Goal: Task Accomplishment & Management: Complete application form

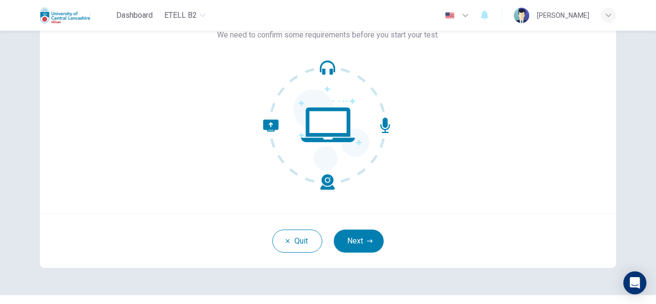
scroll to position [96, 0]
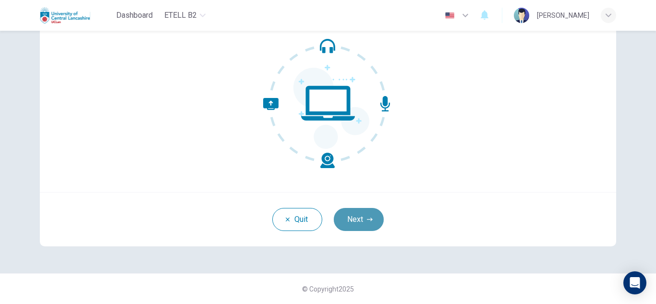
click at [368, 217] on icon "button" at bounding box center [370, 220] width 6 height 6
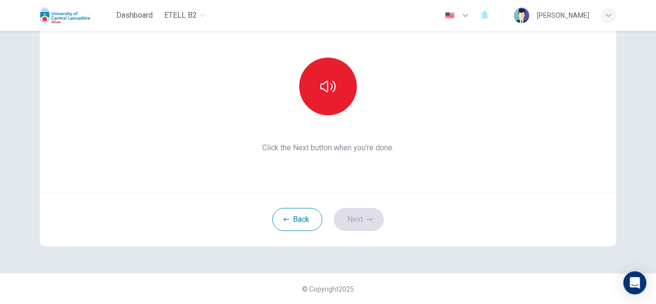
click at [355, 218] on div "Back Next" at bounding box center [328, 219] width 576 height 54
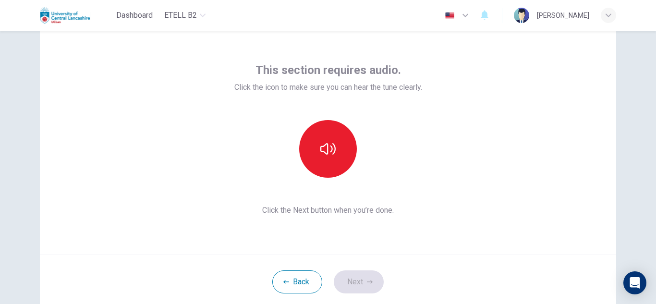
scroll to position [0, 0]
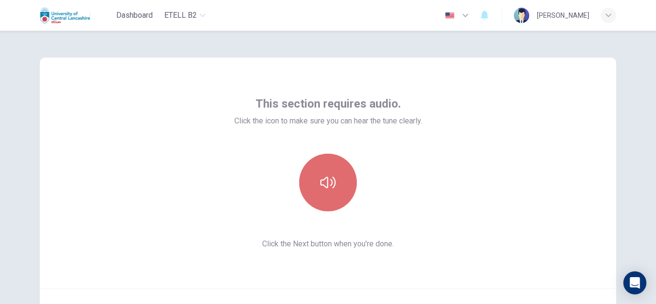
click at [320, 188] on icon "button" at bounding box center [327, 182] width 15 height 15
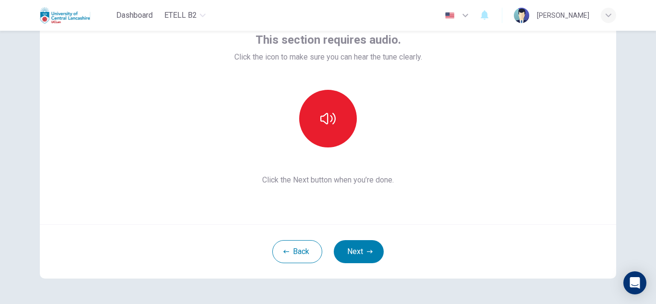
scroll to position [96, 0]
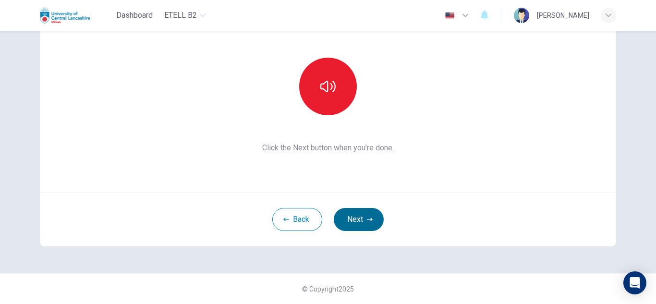
click at [354, 217] on button "Next" at bounding box center [359, 219] width 50 height 23
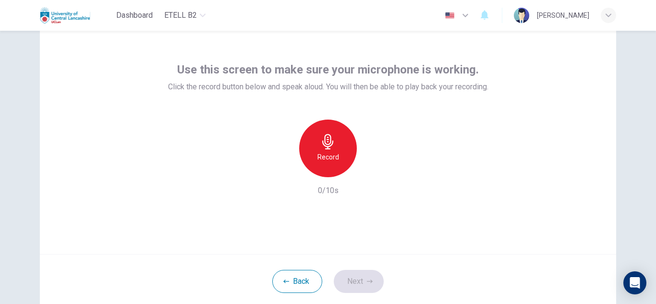
scroll to position [0, 0]
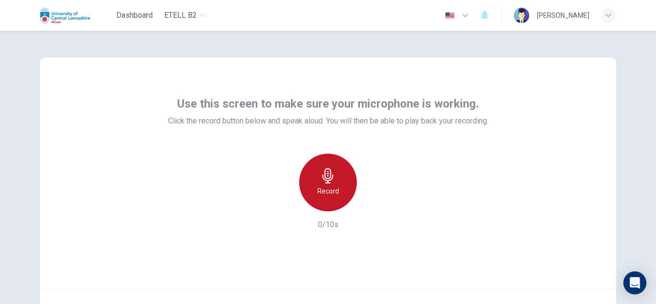
click at [326, 181] on icon "button" at bounding box center [327, 175] width 11 height 15
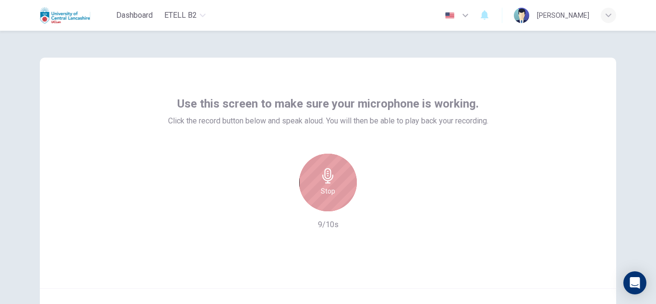
click at [337, 181] on div "Stop" at bounding box center [328, 183] width 58 height 58
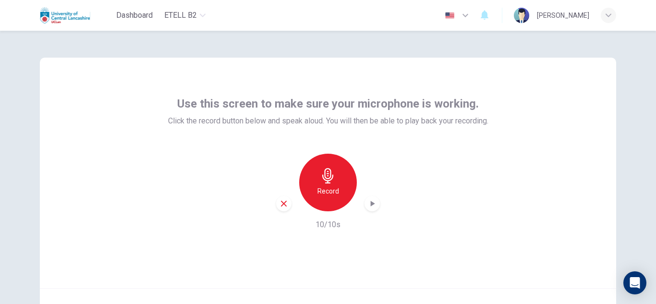
click at [371, 206] on icon "button" at bounding box center [372, 204] width 10 height 10
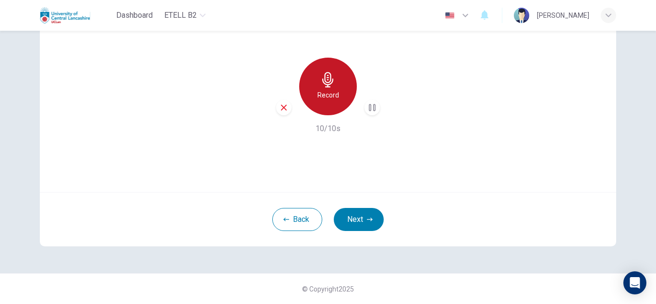
click at [322, 82] on icon "button" at bounding box center [327, 79] width 15 height 15
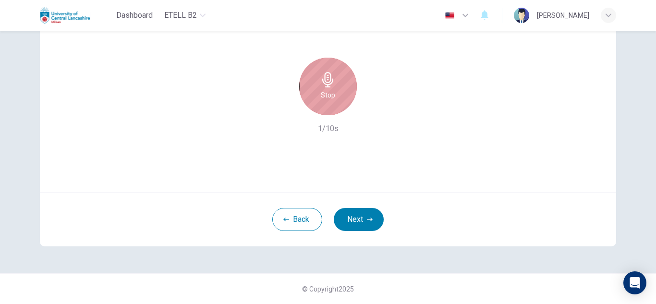
click at [322, 81] on icon "button" at bounding box center [327, 79] width 15 height 15
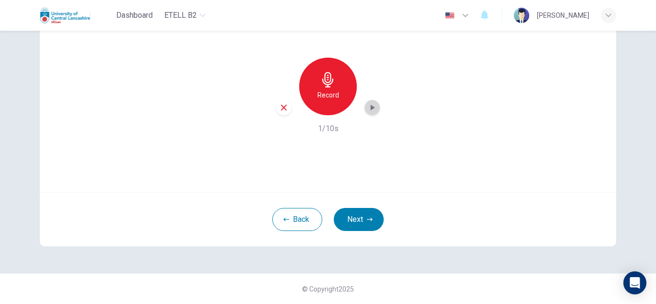
click at [371, 107] on icon "button" at bounding box center [373, 108] width 4 height 6
click at [359, 214] on button "Next" at bounding box center [359, 219] width 50 height 23
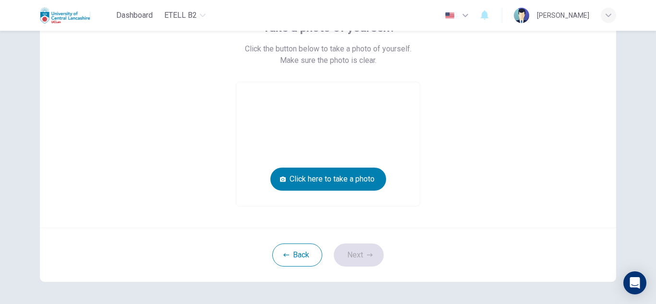
scroll to position [111, 0]
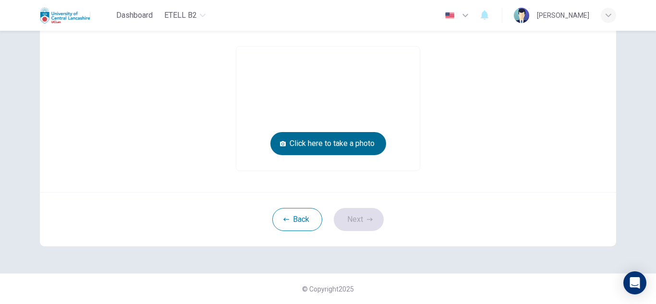
click at [359, 150] on button "Click here to take a photo" at bounding box center [328, 143] width 116 height 23
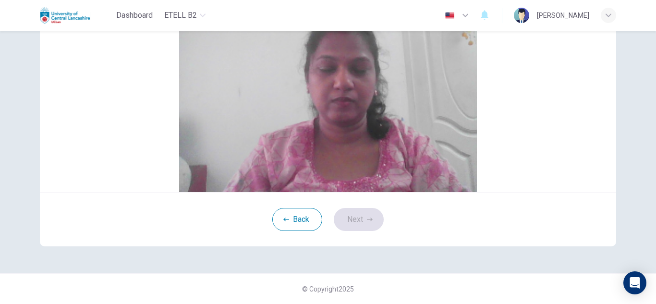
click at [309, 57] on button "Cancel" at bounding box center [320, 52] width 22 height 9
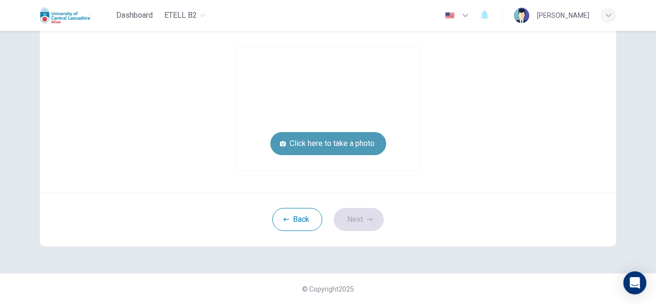
click at [342, 143] on button "Click here to take a photo" at bounding box center [328, 143] width 116 height 23
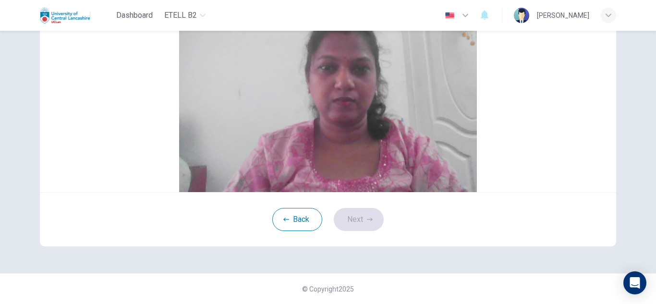
click at [347, 57] on button "Save" at bounding box center [339, 52] width 16 height 9
click at [353, 231] on button "Next" at bounding box center [359, 219] width 50 height 23
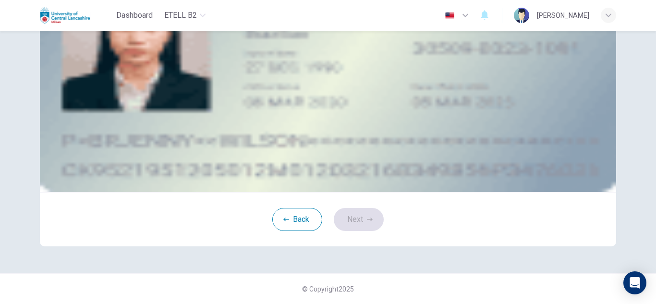
scroll to position [0, 0]
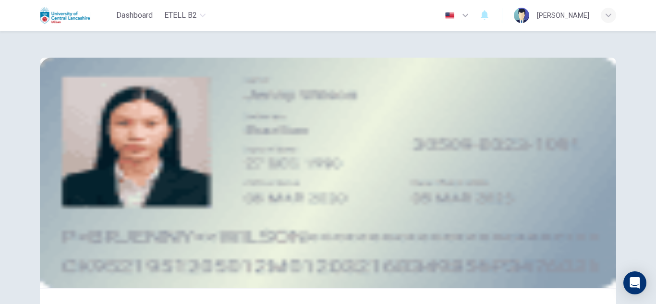
click at [120, 169] on icon "take photo" at bounding box center [116, 165] width 8 height 7
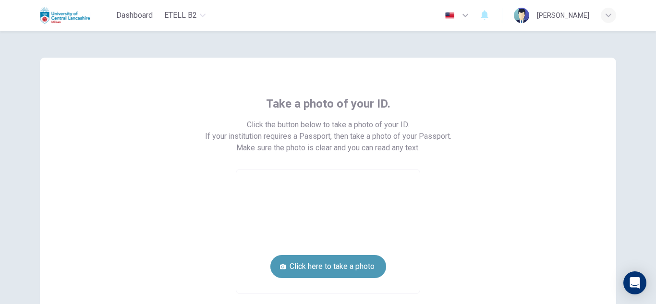
click at [365, 265] on button "Click here to take a photo" at bounding box center [328, 266] width 116 height 23
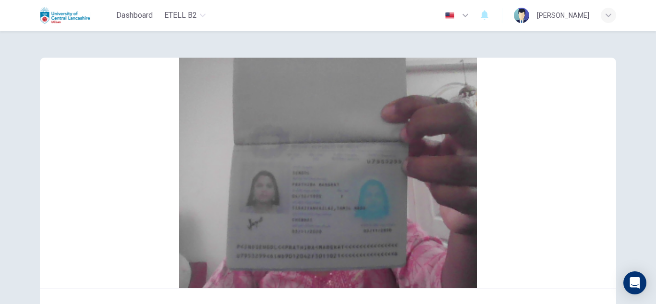
scroll to position [149, 0]
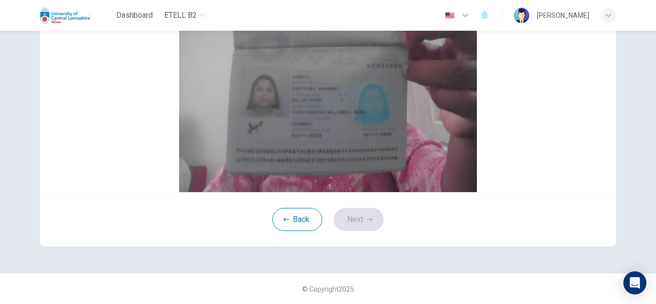
click at [309, 68] on button "Cancel" at bounding box center [320, 63] width 22 height 9
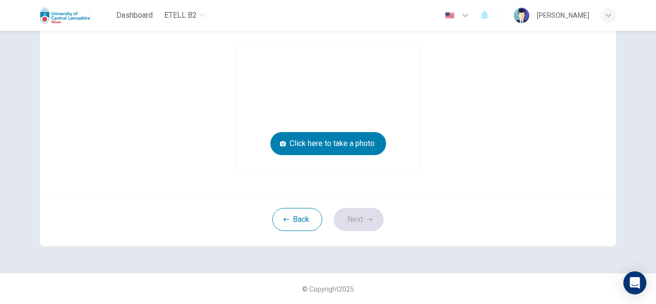
scroll to position [123, 0]
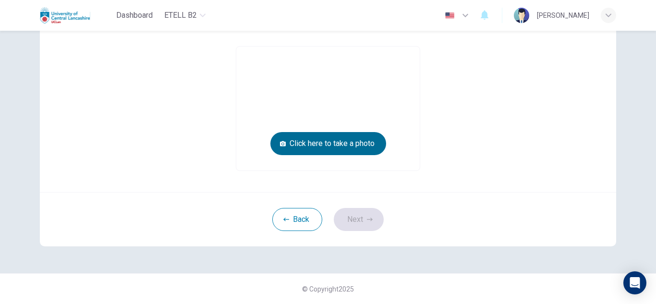
click at [280, 145] on icon "button" at bounding box center [283, 144] width 6 height 6
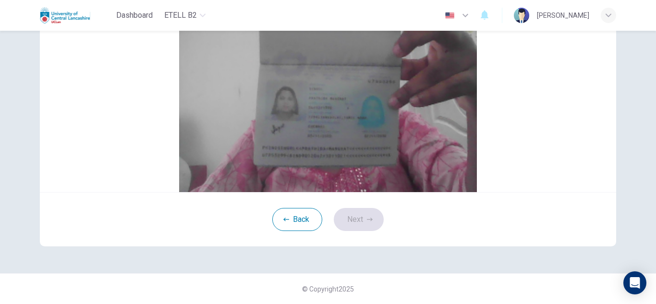
click at [309, 68] on button "Cancel" at bounding box center [320, 63] width 22 height 9
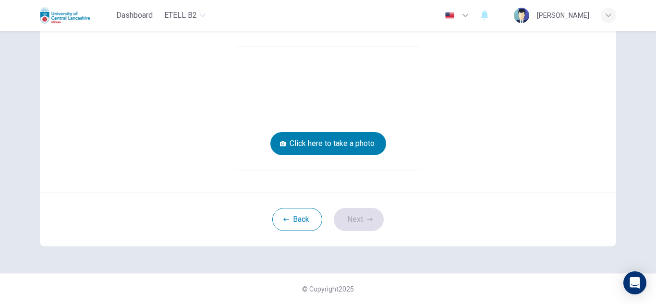
click at [298, 132] on video at bounding box center [328, 109] width 184 height 124
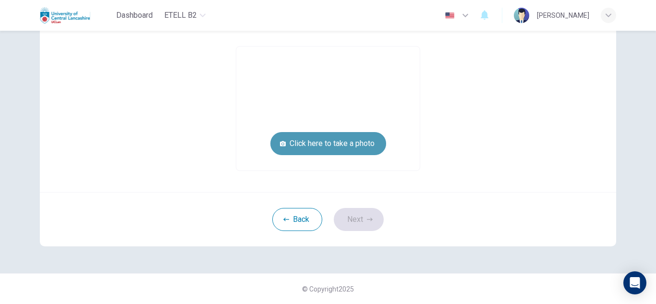
click at [305, 147] on button "Click here to take a photo" at bounding box center [328, 143] width 116 height 23
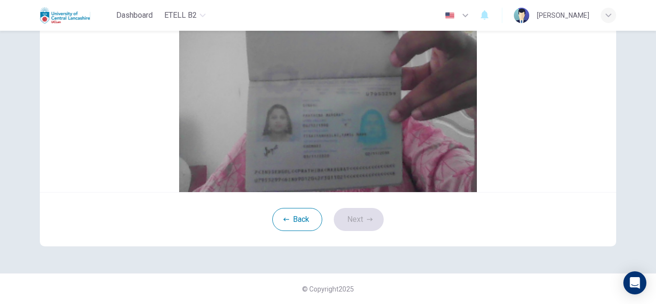
click at [309, 68] on button "Cancel" at bounding box center [320, 63] width 22 height 9
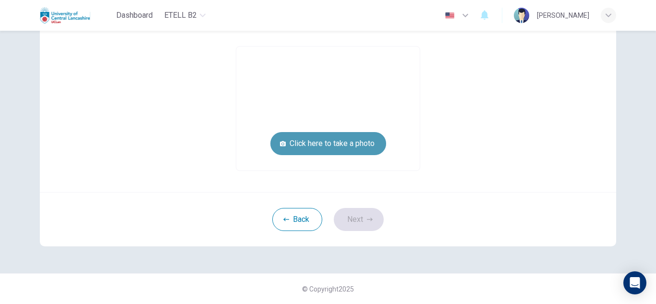
click at [350, 141] on button "Click here to take a photo" at bounding box center [328, 143] width 116 height 23
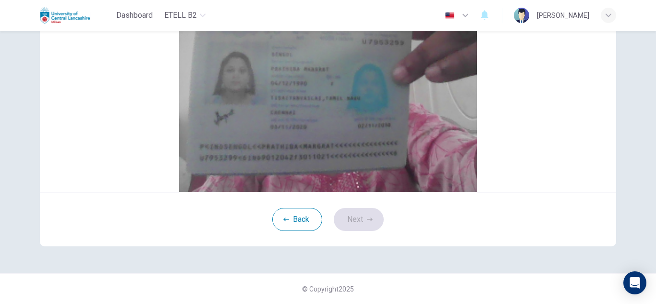
click at [309, 68] on button "Cancel" at bounding box center [320, 63] width 22 height 9
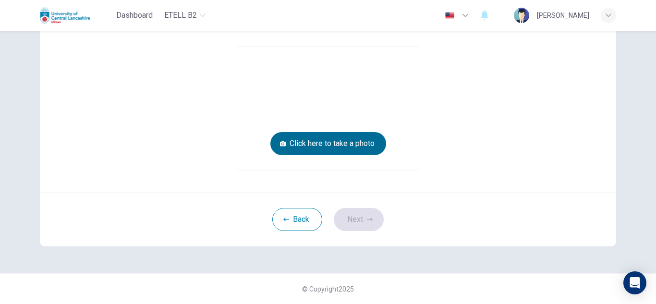
click at [358, 153] on button "Click here to take a photo" at bounding box center [328, 143] width 116 height 23
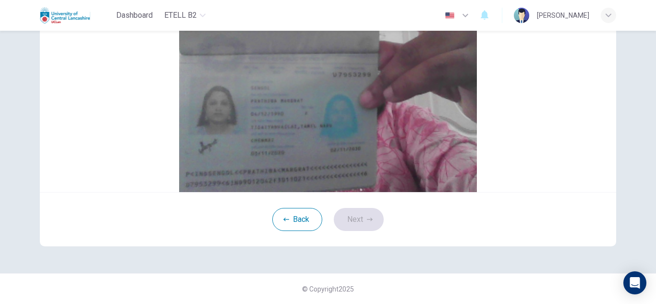
click at [347, 68] on button "Save" at bounding box center [339, 63] width 16 height 9
click at [339, 231] on button "Next" at bounding box center [359, 219] width 50 height 23
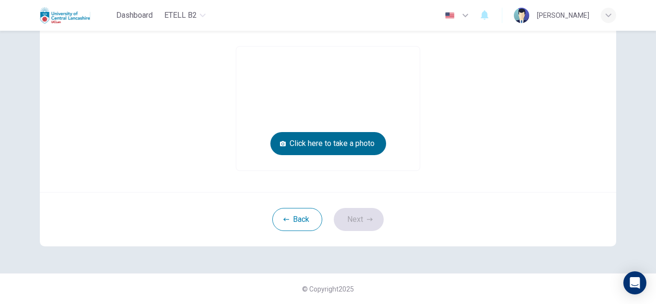
scroll to position [0, 0]
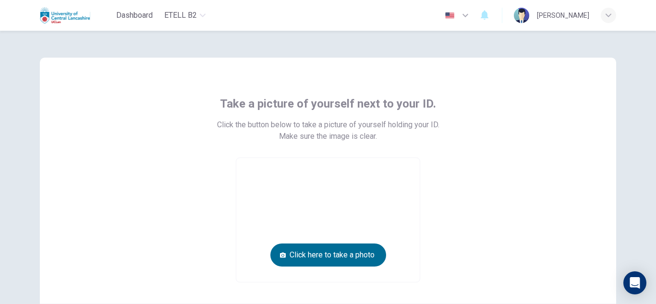
click at [342, 252] on button "Click here to take a photo" at bounding box center [328, 255] width 116 height 23
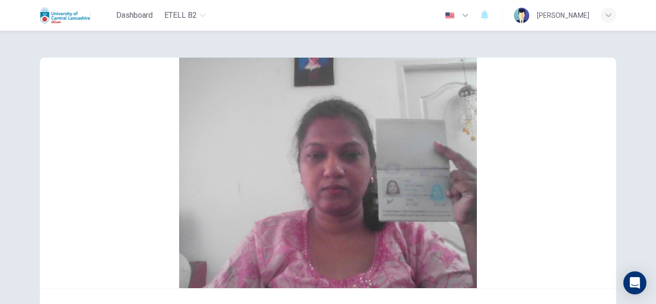
scroll to position [137, 0]
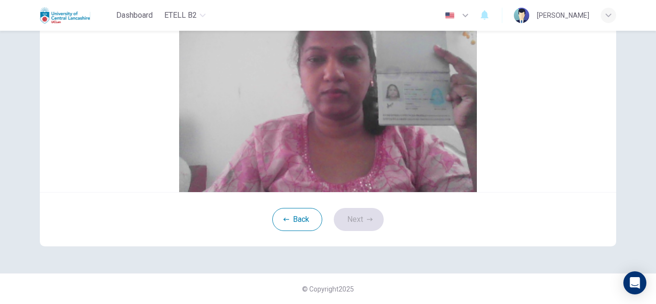
click at [347, 57] on button "Save" at bounding box center [339, 52] width 16 height 9
click at [350, 224] on button "Next" at bounding box center [359, 219] width 50 height 23
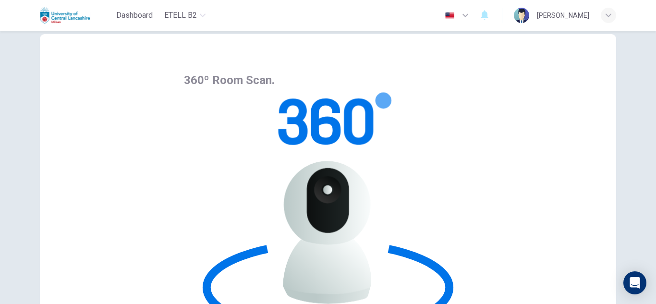
scroll to position [0, 0]
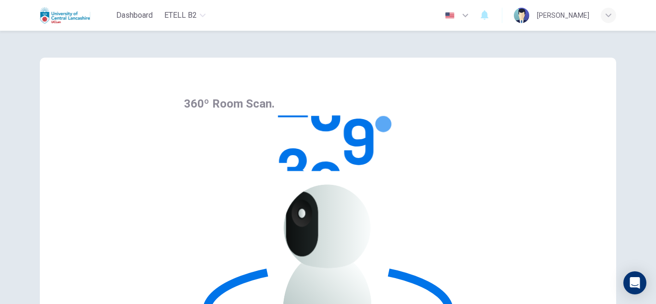
scroll to position [96, 0]
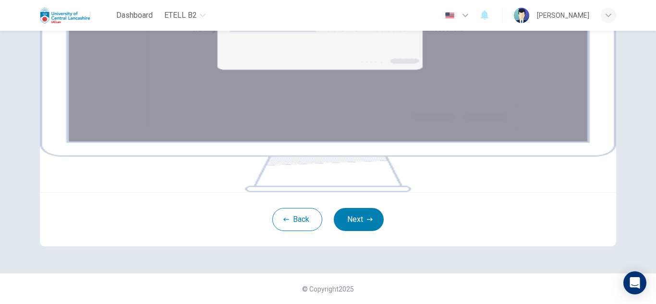
scroll to position [160, 0]
click at [343, 231] on button "Next" at bounding box center [359, 219] width 50 height 23
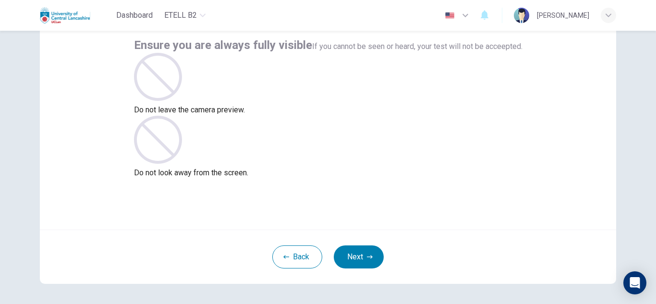
scroll to position [96, 0]
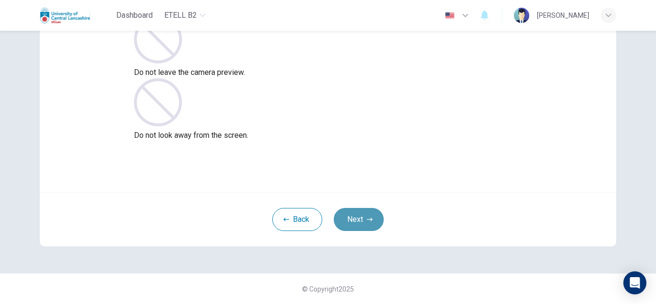
click at [347, 220] on button "Next" at bounding box center [359, 219] width 50 height 23
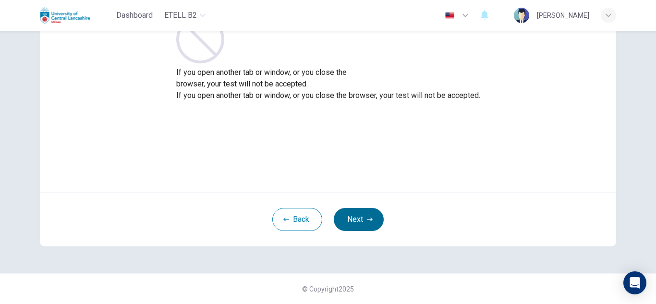
click at [362, 217] on button "Next" at bounding box center [359, 219] width 50 height 23
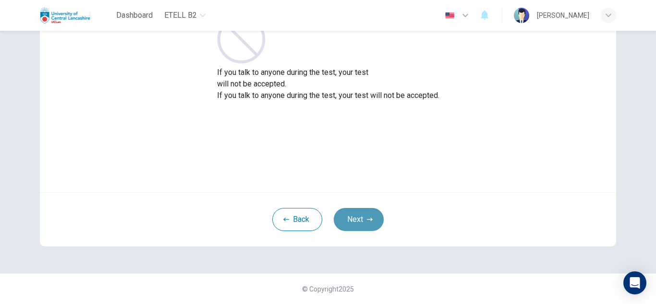
click at [356, 208] on button "Next" at bounding box center [359, 219] width 50 height 23
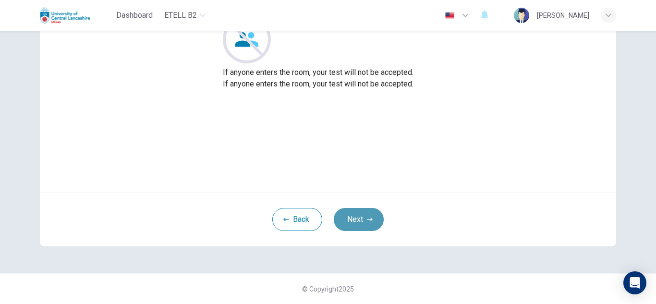
click at [367, 219] on icon "button" at bounding box center [370, 220] width 6 height 6
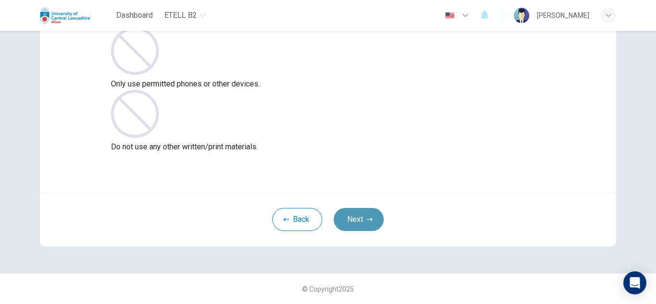
click at [363, 220] on button "Next" at bounding box center [359, 219] width 50 height 23
click at [362, 213] on button "Next" at bounding box center [359, 219] width 50 height 23
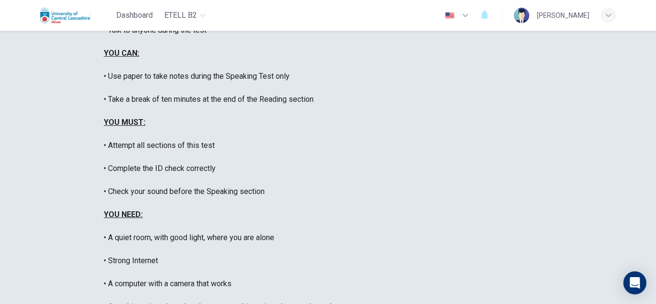
scroll to position [0, 0]
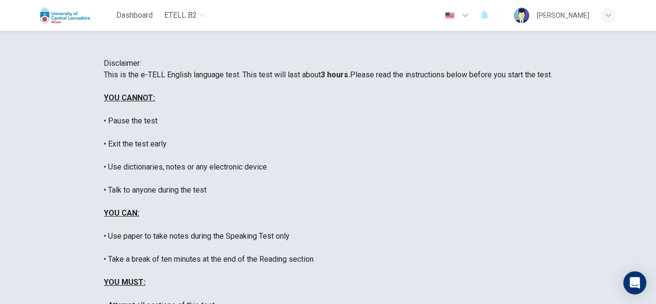
drag, startPoint x: 129, startPoint y: 151, endPoint x: 195, endPoint y: 156, distance: 66.0
click at [195, 156] on div "This is the e-TELL English language test. This test will last about 3 hours. Pl…" at bounding box center [328, 282] width 449 height 427
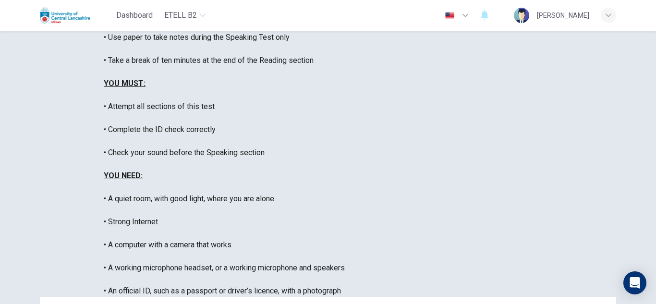
scroll to position [230, 0]
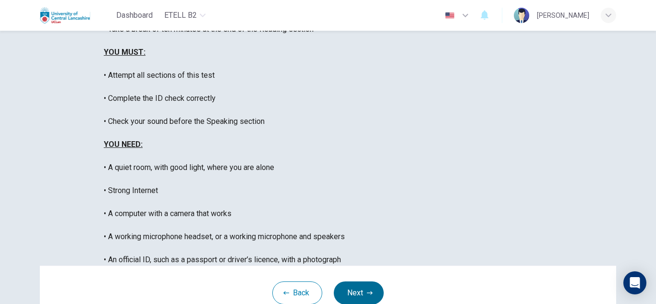
click at [357, 282] on button "Next" at bounding box center [359, 293] width 50 height 23
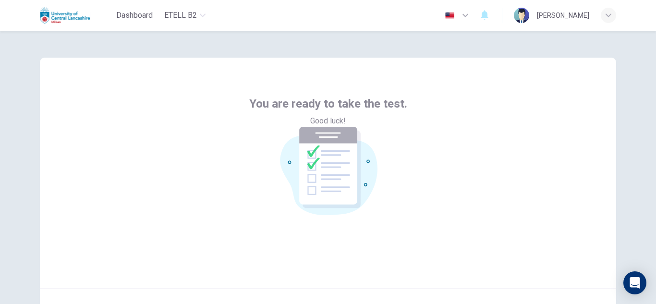
scroll to position [96, 0]
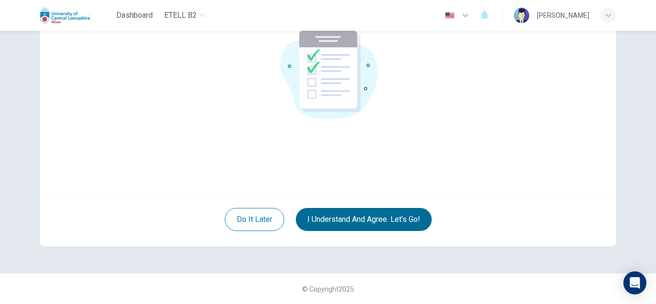
click at [380, 222] on button "I understand and agree. Let’s go!" at bounding box center [364, 219] width 136 height 23
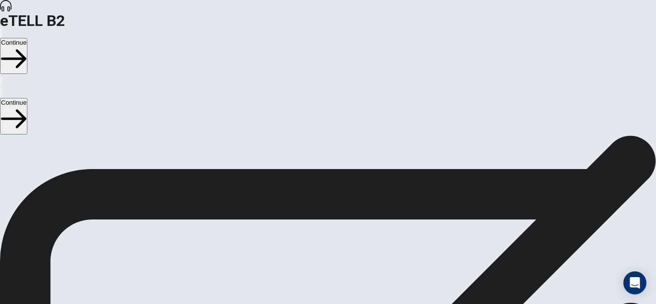
drag, startPoint x: 356, startPoint y: 118, endPoint x: 499, endPoint y: 126, distance: 142.9
drag, startPoint x: 75, startPoint y: 142, endPoint x: 207, endPoint y: 147, distance: 131.7
drag, startPoint x: 227, startPoint y: 144, endPoint x: 466, endPoint y: 150, distance: 239.3
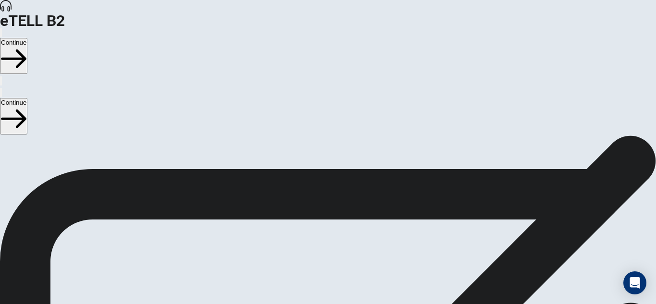
drag, startPoint x: 70, startPoint y: 168, endPoint x: 194, endPoint y: 171, distance: 124.0
drag, startPoint x: 160, startPoint y: 187, endPoint x: 84, endPoint y: 201, distance: 78.1
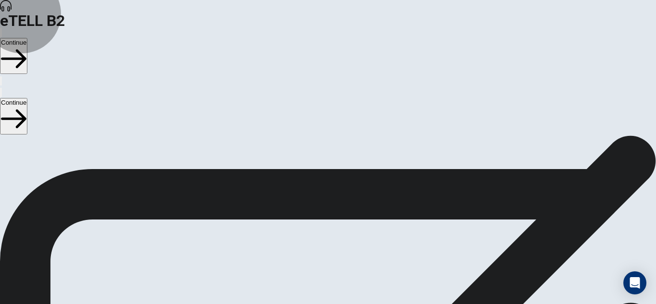
click at [27, 38] on button "Continue" at bounding box center [13, 56] width 27 height 36
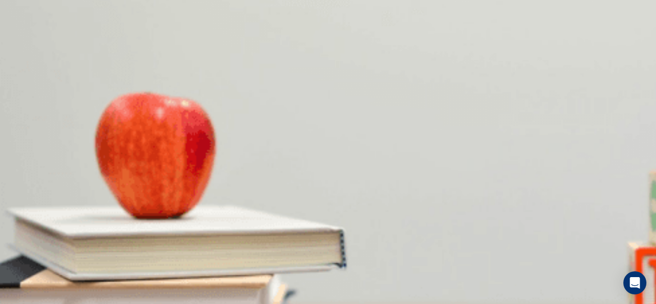
scroll to position [170, 0]
click at [360, 106] on body "This site uses cookies, as explained in our Privacy Policy . If you agree to th…" at bounding box center [328, 152] width 656 height 304
type input "**"
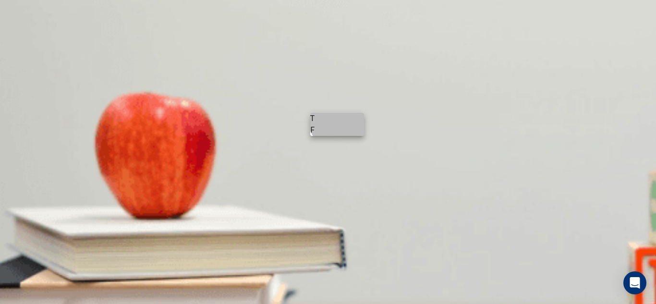
click at [341, 118] on li "T" at bounding box center [337, 119] width 54 height 12
type input "*"
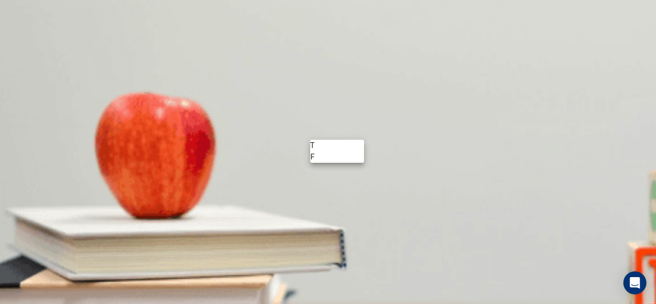
click at [355, 136] on body "This site uses cookies, as explained in our Privacy Policy . If you agree to th…" at bounding box center [328, 152] width 656 height 304
type input "**"
click at [314, 151] on li "T" at bounding box center [337, 146] width 54 height 12
type input "*"
click at [359, 132] on body "This site uses cookies, as explained in our Privacy Policy . If you agree to th…" at bounding box center [328, 152] width 656 height 304
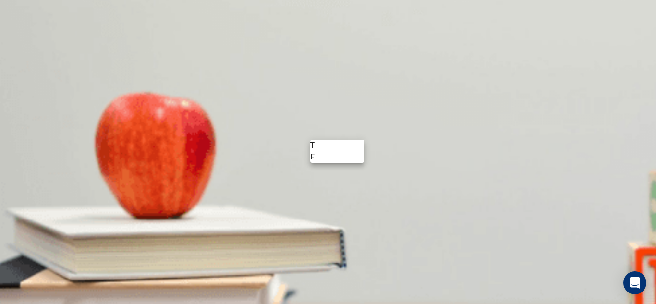
type input "**"
click at [358, 156] on li "F" at bounding box center [337, 157] width 54 height 12
type input "*"
click at [358, 158] on body "This site uses cookies, as explained in our Privacy Policy . If you agree to th…" at bounding box center [328, 152] width 656 height 304
type input "**"
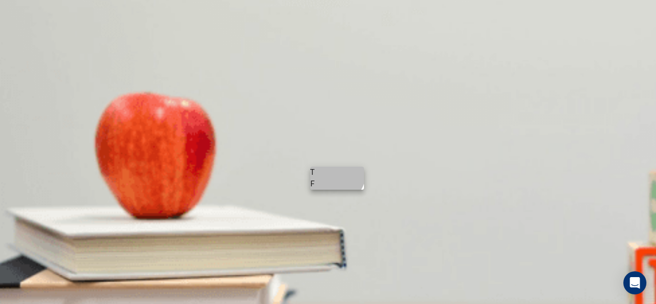
click at [329, 186] on li "F" at bounding box center [337, 184] width 54 height 12
type input "*"
click at [358, 185] on body "This site uses cookies, as explained in our Privacy Policy . If you agree to th…" at bounding box center [328, 152] width 656 height 304
type input "**"
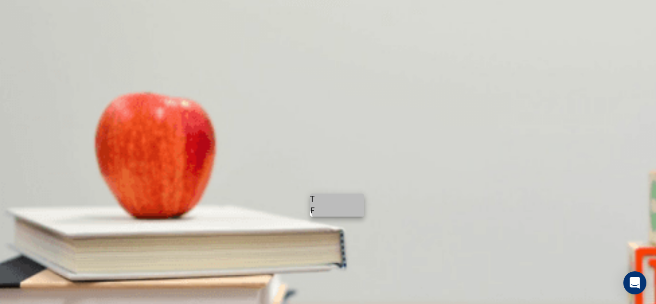
click at [360, 195] on li "T" at bounding box center [337, 200] width 54 height 12
type input "*"
click at [352, 75] on body "This site uses cookies, as explained in our Privacy Policy . If you agree to th…" at bounding box center [328, 152] width 656 height 304
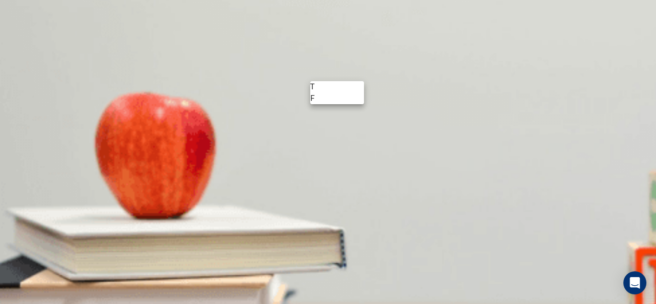
type input "**"
click at [348, 83] on li "T" at bounding box center [337, 87] width 54 height 12
type input "*"
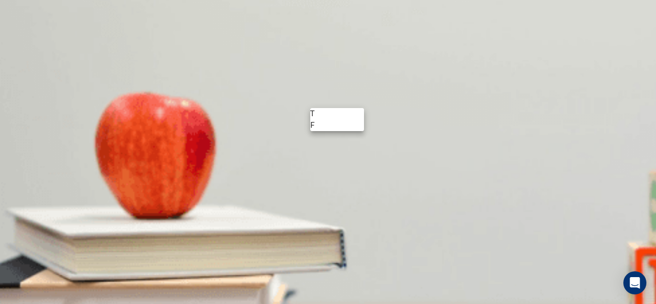
click at [310, 108] on body "This site uses cookies, as explained in our Privacy Policy . If you agree to th…" at bounding box center [328, 152] width 656 height 304
drag, startPoint x: 312, startPoint y: 133, endPoint x: 302, endPoint y: 134, distance: 10.1
click at [302, 134] on div "T F" at bounding box center [328, 152] width 656 height 304
type input "**"
click at [318, 131] on li "F" at bounding box center [337, 126] width 54 height 12
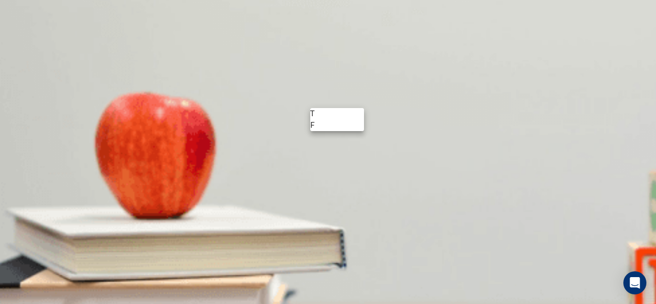
type input "*"
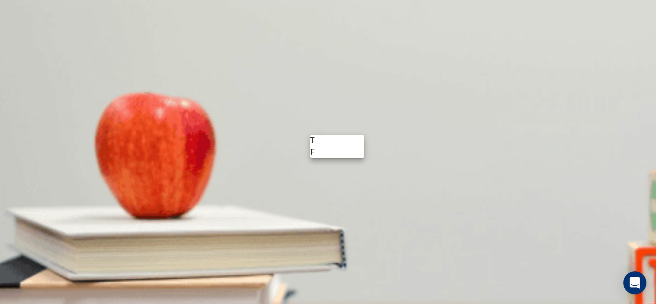
click at [334, 126] on body "This site uses cookies, as explained in our Privacy Policy . If you agree to th…" at bounding box center [328, 152] width 656 height 304
type input "**"
click at [319, 140] on li "T" at bounding box center [337, 141] width 54 height 12
type input "*"
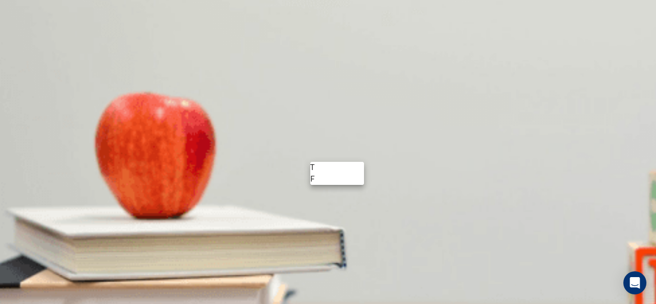
click at [342, 149] on body "This site uses cookies, as explained in our Privacy Policy . If you agree to th…" at bounding box center [328, 152] width 656 height 304
type input "**"
click at [330, 166] on li "T" at bounding box center [337, 168] width 54 height 12
type input "*"
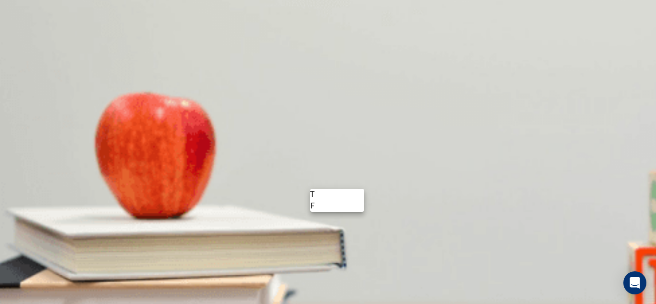
click at [321, 183] on body "This site uses cookies, as explained in our Privacy Policy . If you agree to th…" at bounding box center [328, 152] width 656 height 304
type input "**"
click at [354, 212] on li "F" at bounding box center [337, 206] width 54 height 12
type input "*"
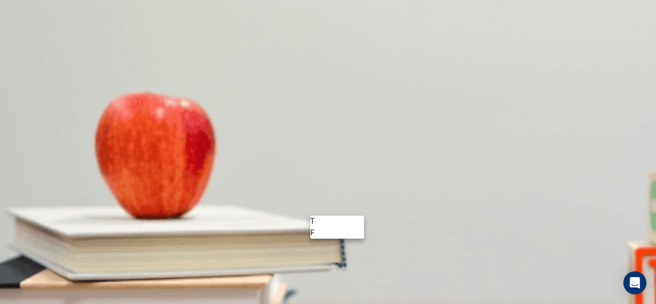
click at [360, 200] on body "This site uses cookies, as explained in our Privacy Policy . If you agree to th…" at bounding box center [328, 152] width 656 height 304
type input "**"
click at [348, 220] on li "T" at bounding box center [337, 222] width 54 height 12
type input "*"
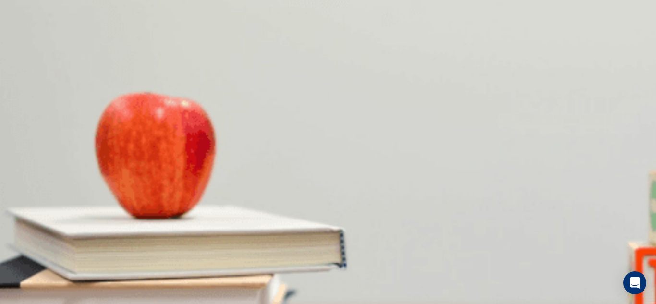
click at [27, 38] on button "Continue" at bounding box center [13, 56] width 27 height 36
click at [539, 304] on div at bounding box center [328, 304] width 656 height 0
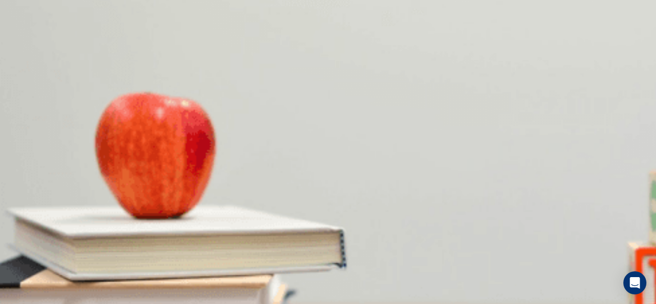
click at [27, 38] on button "Continue" at bounding box center [13, 56] width 27 height 36
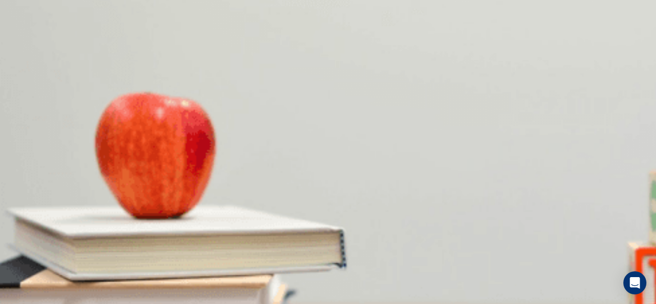
scroll to position [241, 0]
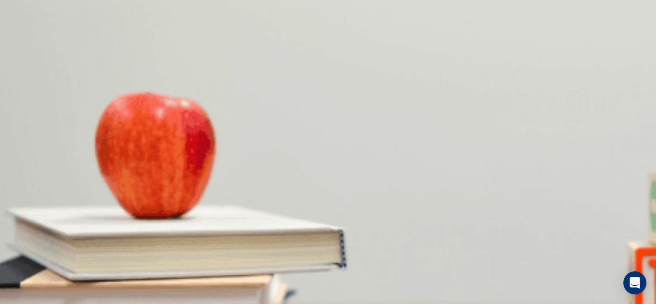
scroll to position [0, 0]
click at [27, 38] on button "Continue" at bounding box center [13, 56] width 27 height 36
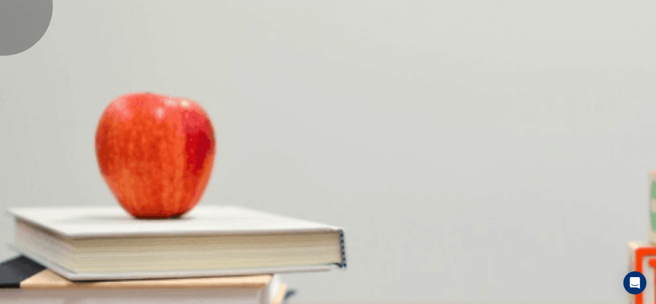
click at [27, 38] on button "Continue" at bounding box center [13, 56] width 27 height 36
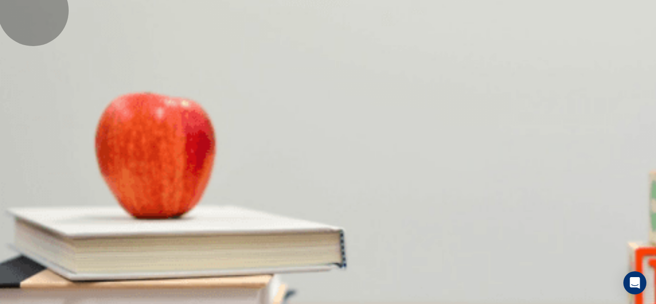
drag, startPoint x: 367, startPoint y: 269, endPoint x: 356, endPoint y: 270, distance: 10.7
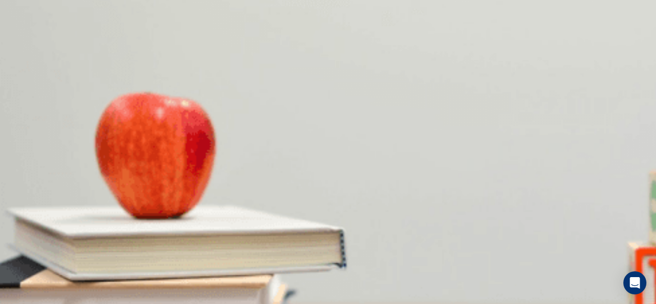
scroll to position [0, 0]
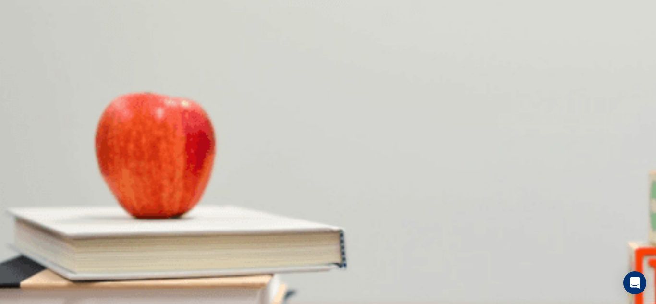
drag, startPoint x: 360, startPoint y: 130, endPoint x: 359, endPoint y: 138, distance: 7.8
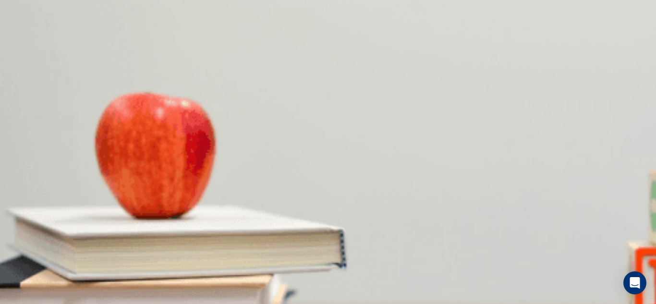
scroll to position [260, 0]
click at [27, 38] on button "Continue" at bounding box center [13, 56] width 27 height 36
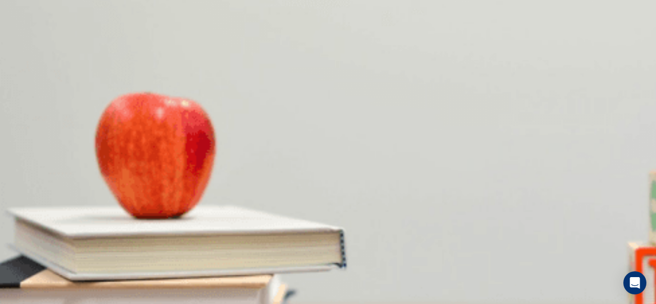
type input "**"
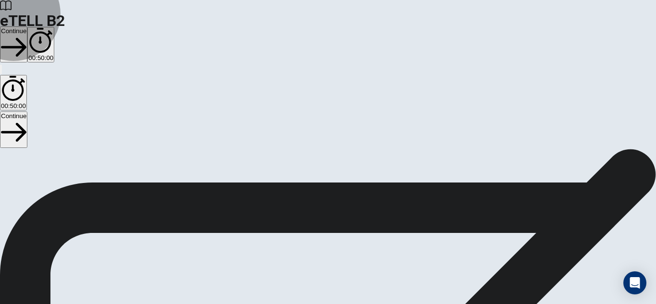
click at [27, 26] on button "Continue" at bounding box center [13, 44] width 27 height 36
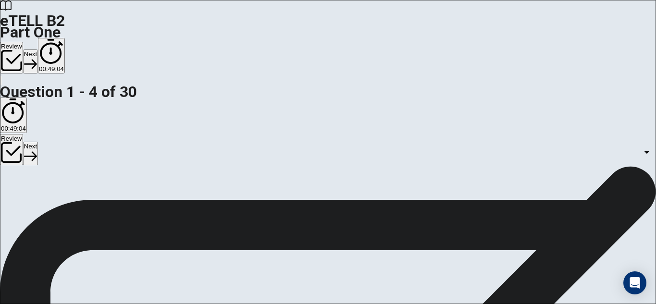
scroll to position [0, 0]
drag, startPoint x: 73, startPoint y: 150, endPoint x: 195, endPoint y: 145, distance: 122.6
drag, startPoint x: 119, startPoint y: 172, endPoint x: 154, endPoint y: 174, distance: 34.6
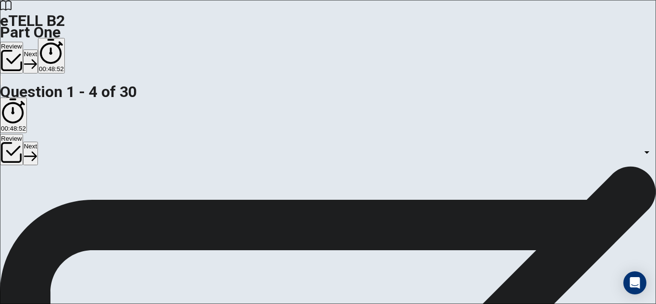
drag, startPoint x: 69, startPoint y: 189, endPoint x: 131, endPoint y: 189, distance: 61.5
drag, startPoint x: 112, startPoint y: 208, endPoint x: 118, endPoint y: 208, distance: 5.3
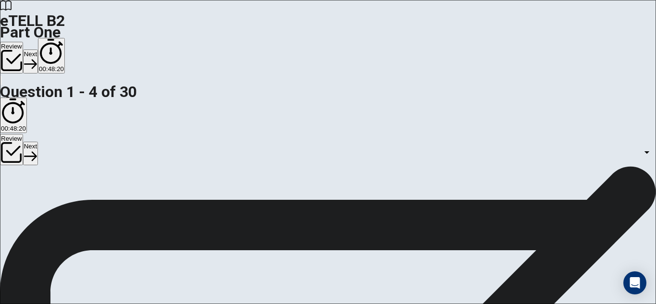
click at [423, 184] on body "This site uses cookies, as explained in our Privacy Policy . If you agree to th…" at bounding box center [328, 152] width 656 height 304
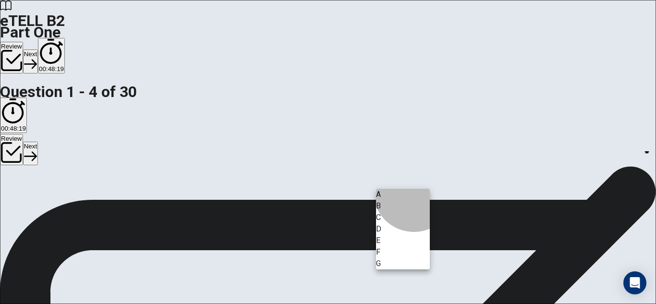
click at [414, 191] on li "A" at bounding box center [403, 195] width 54 height 12
type input "*"
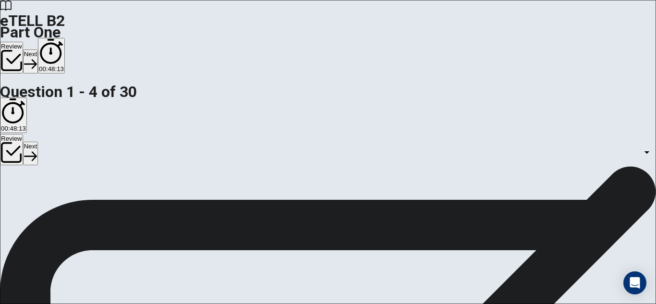
scroll to position [160, 0]
drag, startPoint x: 441, startPoint y: 90, endPoint x: 471, endPoint y: 96, distance: 30.7
drag, startPoint x: 403, startPoint y: 85, endPoint x: 439, endPoint y: 118, distance: 48.6
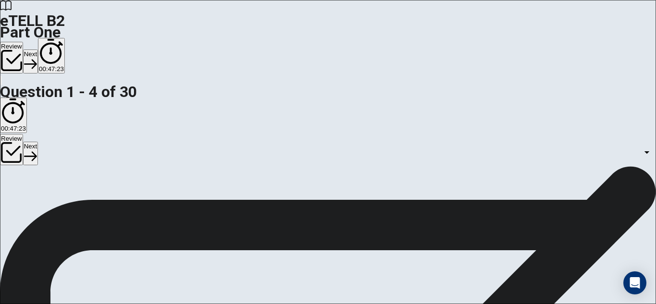
drag, startPoint x: 429, startPoint y: 111, endPoint x: 398, endPoint y: 101, distance: 32.8
drag, startPoint x: 418, startPoint y: 90, endPoint x: 381, endPoint y: 90, distance: 37.0
click at [418, 136] on body "This site uses cookies, as explained in our Privacy Policy . If you agree to th…" at bounding box center [328, 152] width 656 height 304
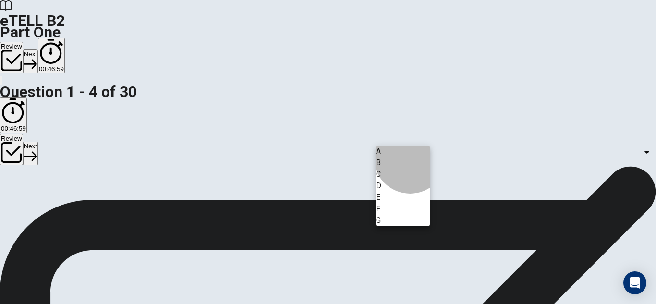
click at [410, 226] on li "G" at bounding box center [403, 221] width 54 height 12
type input "*"
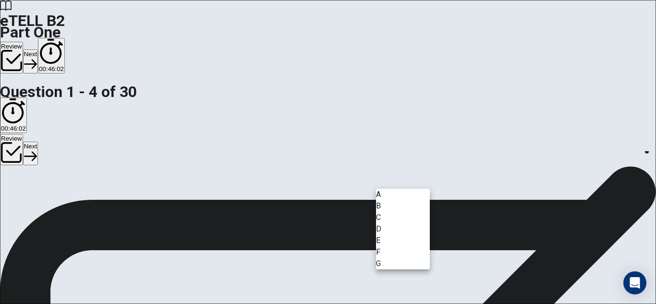
click at [384, 246] on body "This site uses cookies, as explained in our Privacy Policy . If you agree to th…" at bounding box center [328, 152] width 656 height 304
click at [385, 212] on li "B" at bounding box center [403, 206] width 54 height 12
type input "*"
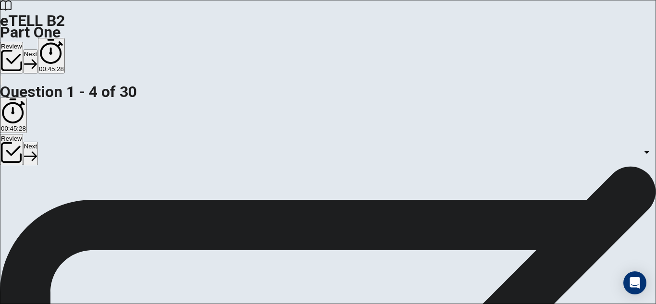
scroll to position [0, 0]
click at [422, 213] on body "This site uses cookies, as explained in our Privacy Policy . If you agree to th…" at bounding box center [328, 152] width 656 height 304
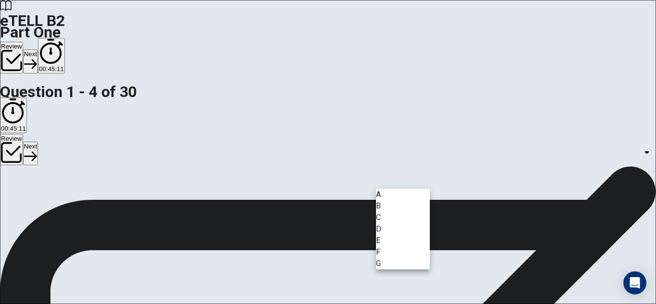
drag, startPoint x: 475, startPoint y: 190, endPoint x: 469, endPoint y: 186, distance: 6.9
click at [474, 191] on div at bounding box center [328, 152] width 656 height 304
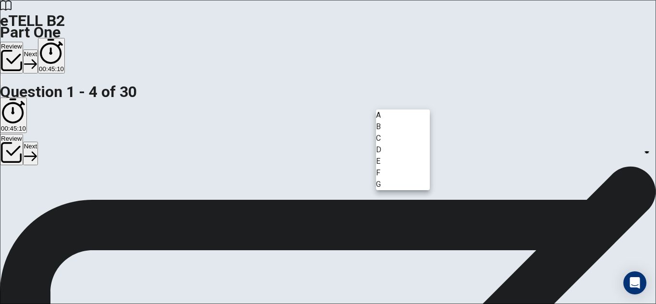
click at [402, 110] on body "This site uses cookies, as explained in our Privacy Policy . If you agree to th…" at bounding box center [328, 152] width 656 height 304
click at [399, 121] on li "A" at bounding box center [403, 116] width 54 height 12
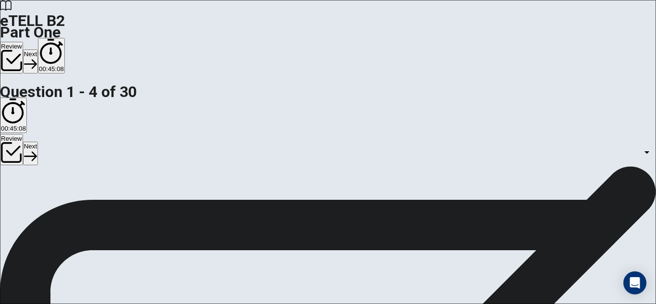
click at [404, 97] on body "This site uses cookies, as explained in our Privacy Policy . If you agree to th…" at bounding box center [328, 152] width 656 height 304
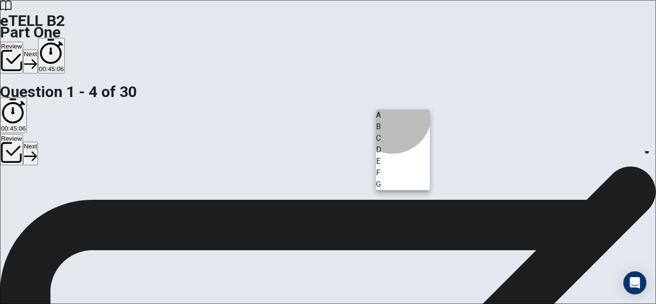
click at [392, 129] on li "B" at bounding box center [403, 127] width 54 height 12
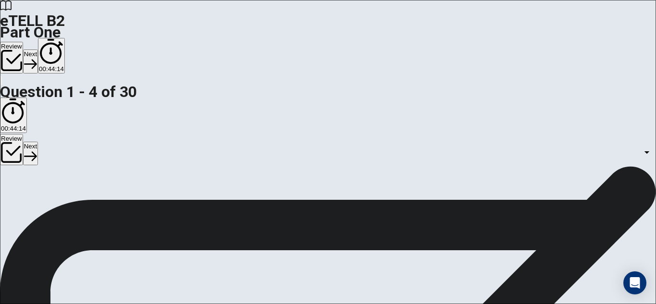
scroll to position [130, 0]
click at [401, 106] on body "This site uses cookies, as explained in our Privacy Policy . If you agree to th…" at bounding box center [328, 152] width 656 height 304
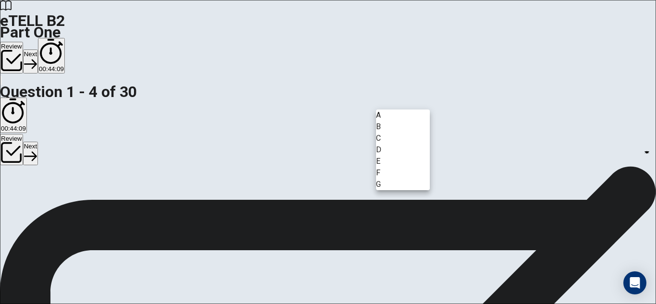
click at [399, 144] on li "C" at bounding box center [403, 139] width 54 height 12
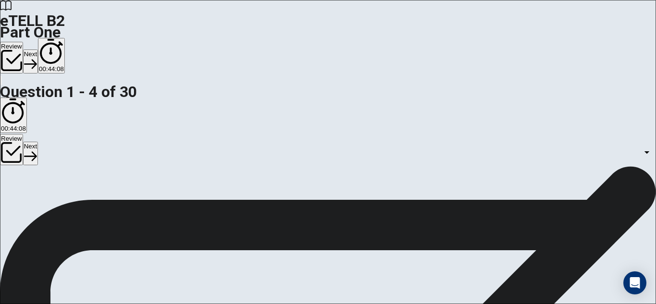
click at [395, 100] on body "This site uses cookies, as explained in our Privacy Policy . If you agree to th…" at bounding box center [328, 152] width 656 height 304
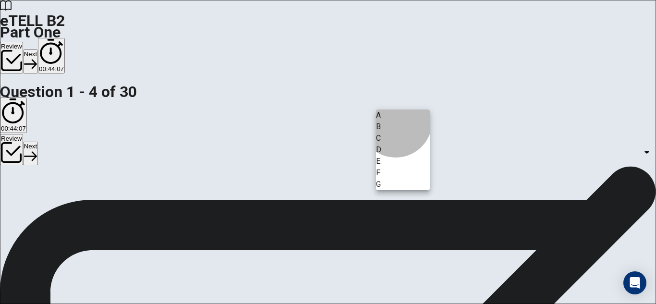
click at [396, 133] on li "B" at bounding box center [403, 127] width 54 height 12
type input "*"
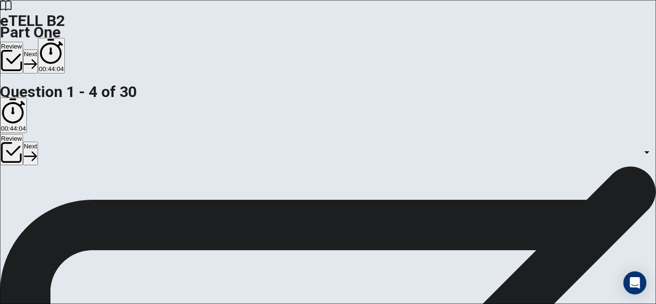
click at [414, 215] on body "This site uses cookies, as explained in our Privacy Policy . If you agree to th…" at bounding box center [328, 152] width 656 height 304
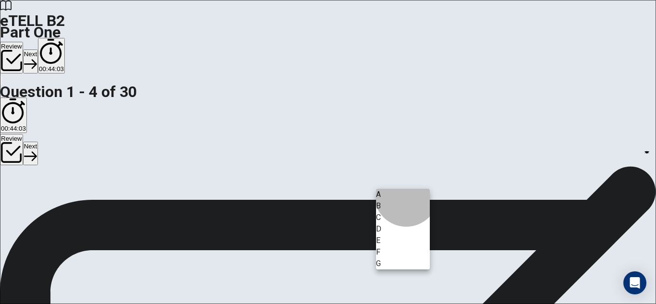
click at [406, 223] on li "C" at bounding box center [403, 218] width 54 height 12
type input "*"
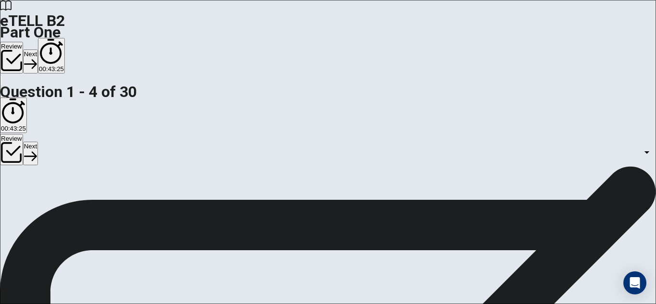
scroll to position [0, 0]
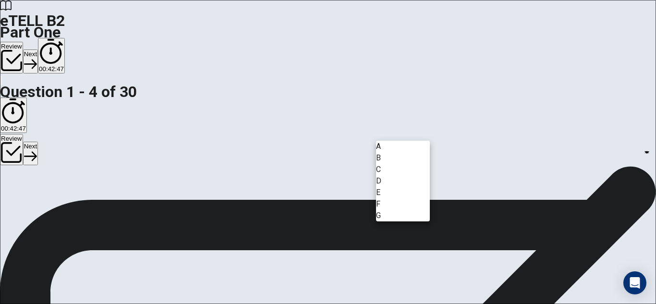
click at [416, 138] on body "This site uses cookies, as explained in our Privacy Policy . If you agree to th…" at bounding box center [328, 152] width 656 height 304
drag, startPoint x: 393, startPoint y: 224, endPoint x: 387, endPoint y: 226, distance: 6.5
click at [390, 210] on li "F" at bounding box center [403, 204] width 54 height 12
type input "*"
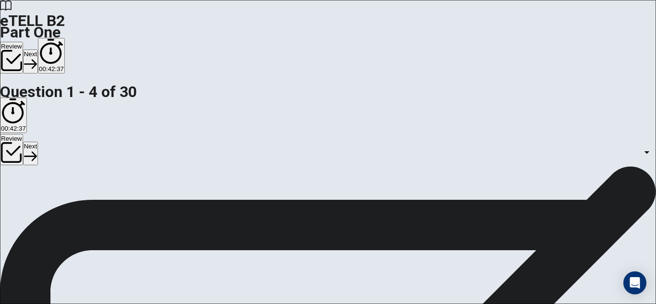
scroll to position [344, 0]
click at [392, 246] on body "This site uses cookies, as explained in our Privacy Policy . If you agree to th…" at bounding box center [328, 152] width 656 height 304
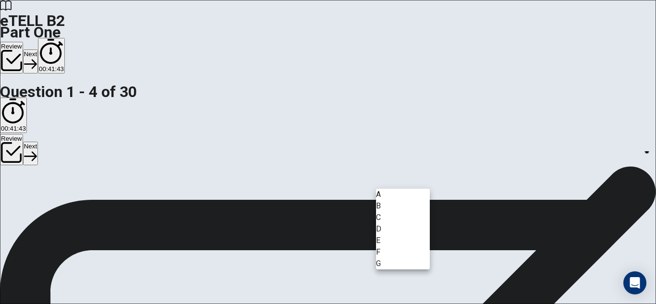
drag, startPoint x: 530, startPoint y: 241, endPoint x: 514, endPoint y: 221, distance: 25.3
click at [530, 241] on div at bounding box center [328, 152] width 656 height 304
drag, startPoint x: 407, startPoint y: 250, endPoint x: 403, endPoint y: 247, distance: 5.2
click at [406, 250] on body "This site uses cookies, as explained in our Privacy Policy . If you agree to th…" at bounding box center [328, 152] width 656 height 304
click at [397, 258] on li "F" at bounding box center [403, 252] width 54 height 12
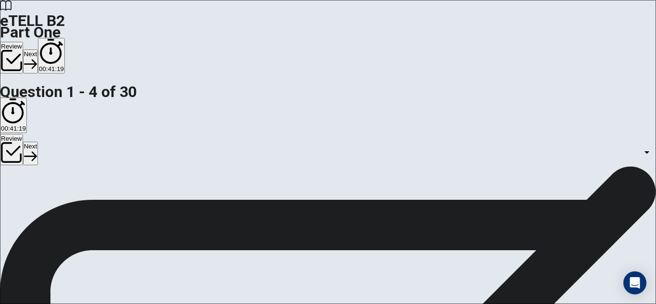
type input "*"
click at [385, 103] on body "This site uses cookies, as explained in our Privacy Policy . If you agree to th…" at bounding box center [328, 152] width 656 height 304
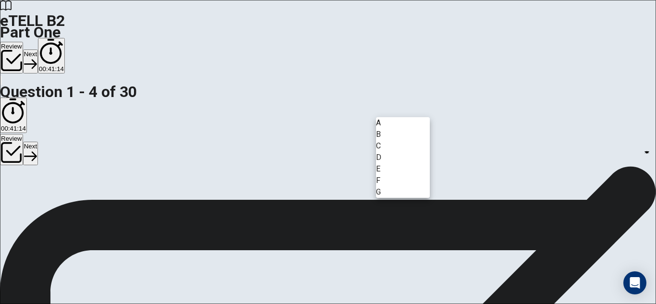
click at [549, 110] on div at bounding box center [328, 152] width 656 height 304
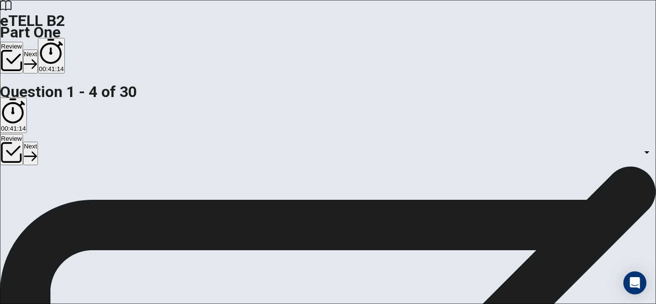
scroll to position [184, 0]
click at [403, 268] on body "This site uses cookies, as explained in our Privacy Policy . If you agree to th…" at bounding box center [328, 152] width 656 height 304
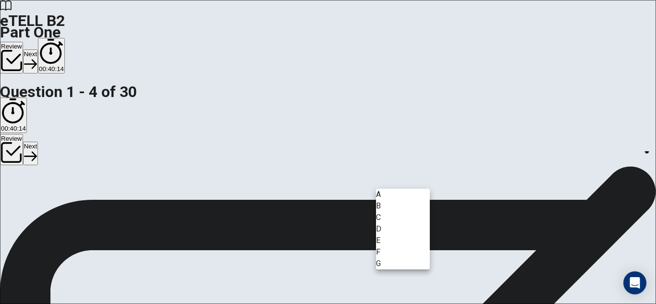
click at [397, 235] on li "D" at bounding box center [403, 229] width 54 height 12
type input "*"
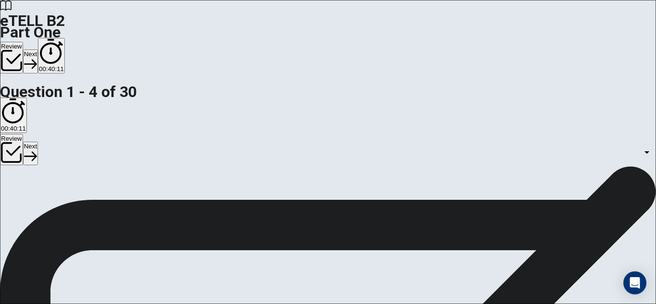
scroll to position [130, 0]
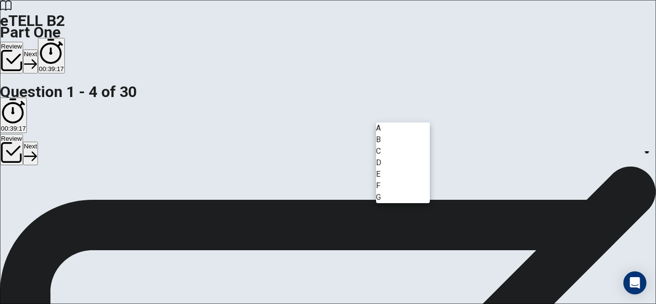
click at [393, 112] on body "This site uses cookies, as explained in our Privacy Policy . If you agree to th…" at bounding box center [328, 152] width 656 height 304
click at [480, 105] on div at bounding box center [328, 152] width 656 height 304
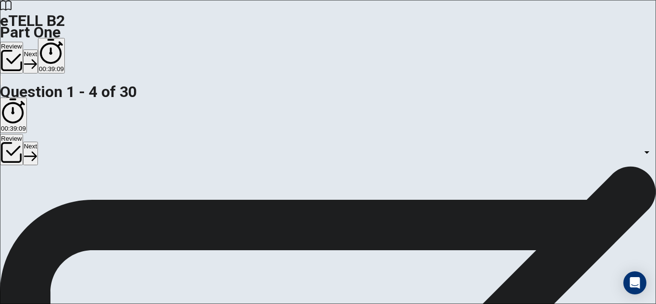
scroll to position [344, 0]
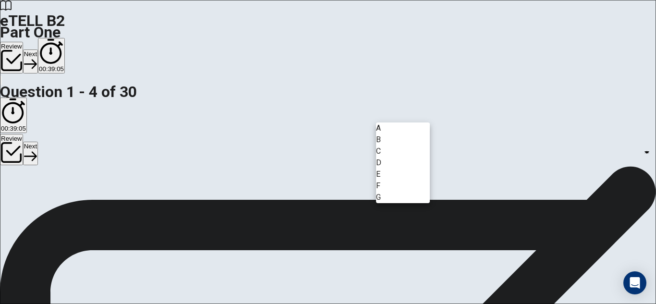
click at [416, 118] on body "This site uses cookies, as explained in our Privacy Policy . If you agree to th…" at bounding box center [328, 152] width 656 height 304
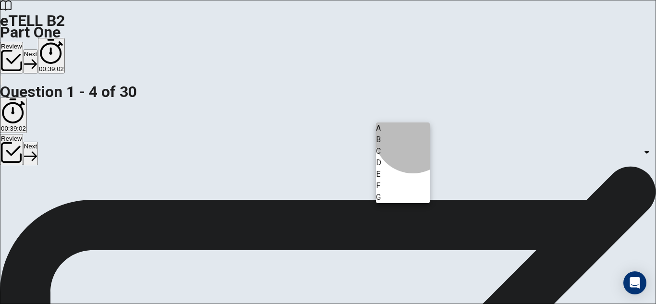
click at [413, 134] on li "A" at bounding box center [403, 128] width 54 height 12
type input "*"
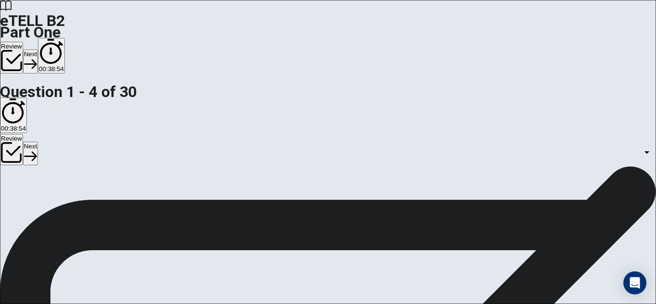
scroll to position [0, 0]
click at [401, 237] on body "This site uses cookies, as explained in our Privacy Policy . If you agree to th…" at bounding box center [328, 152] width 656 height 304
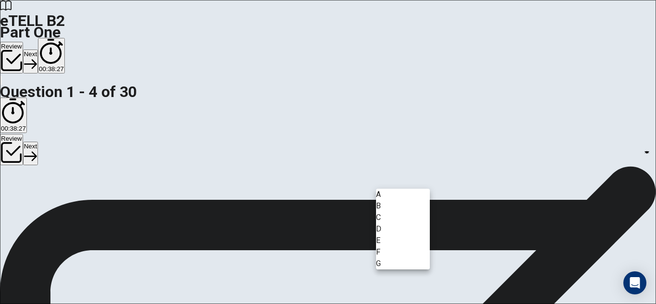
click at [397, 208] on li "B" at bounding box center [403, 206] width 54 height 12
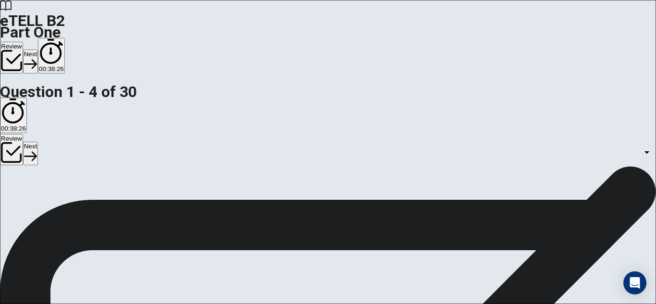
scroll to position [160, 0]
click at [415, 183] on body "This site uses cookies, as explained in our Privacy Policy . If you agree to th…" at bounding box center [328, 152] width 656 height 304
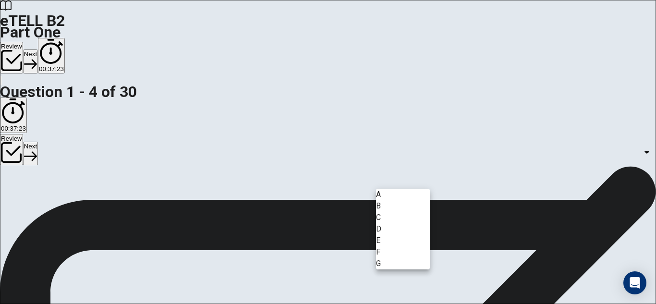
click at [391, 210] on li "B" at bounding box center [403, 206] width 54 height 12
type input "*"
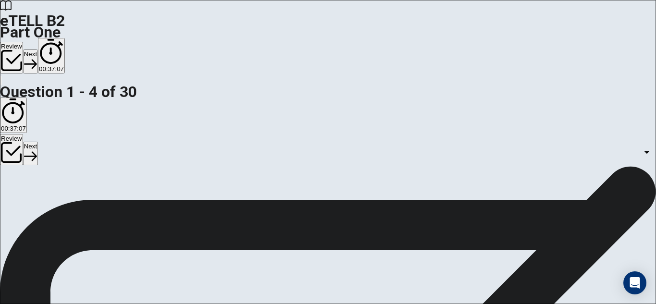
scroll to position [320, 0]
click at [413, 254] on body "This site uses cookies, as explained in our Privacy Policy . If you agree to th…" at bounding box center [328, 152] width 656 height 304
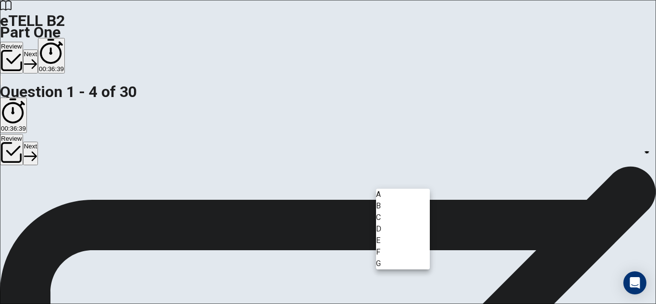
click at [395, 258] on li "F" at bounding box center [403, 252] width 54 height 12
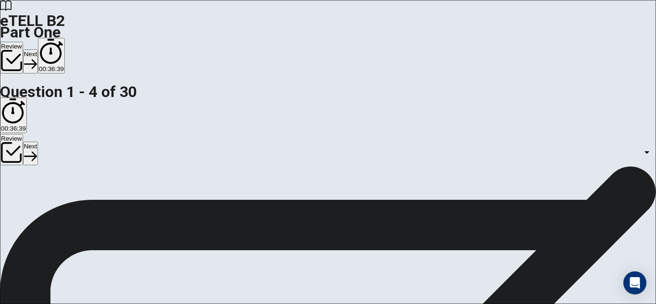
type input "*"
drag, startPoint x: 606, startPoint y: 178, endPoint x: 606, endPoint y: 206, distance: 28.3
click at [400, 146] on body "This site uses cookies, as explained in our Privacy Policy . If you agree to th…" at bounding box center [328, 152] width 656 height 304
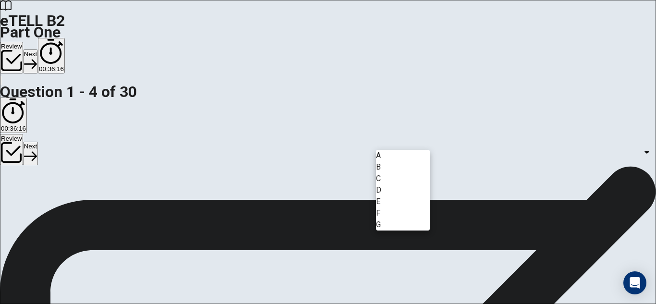
drag, startPoint x: 609, startPoint y: 163, endPoint x: 605, endPoint y: 148, distance: 15.8
click at [605, 148] on div at bounding box center [328, 152] width 656 height 304
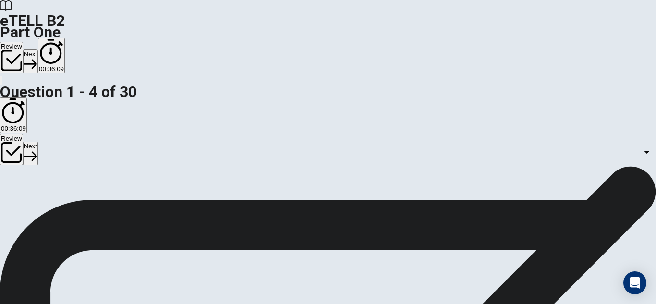
scroll to position [47, 0]
click at [423, 192] on body "This site uses cookies, as explained in our Privacy Policy . If you agree to th…" at bounding box center [328, 152] width 656 height 304
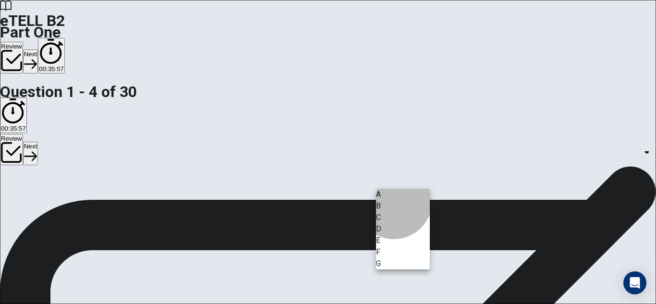
drag, startPoint x: 394, startPoint y: 247, endPoint x: 389, endPoint y: 246, distance: 4.9
click at [392, 235] on li "D" at bounding box center [403, 229] width 54 height 12
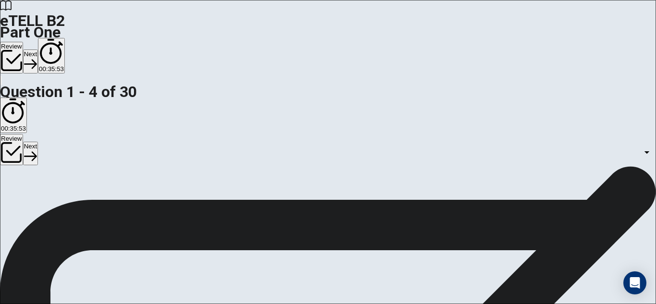
click at [425, 196] on body "This site uses cookies, as explained in our Privacy Policy . If you agree to th…" at bounding box center [328, 152] width 656 height 304
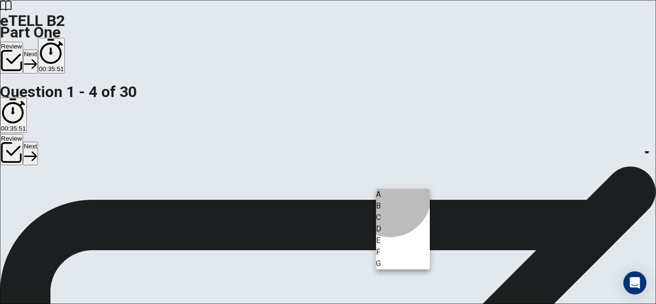
click at [390, 211] on li "B" at bounding box center [403, 206] width 54 height 12
type input "*"
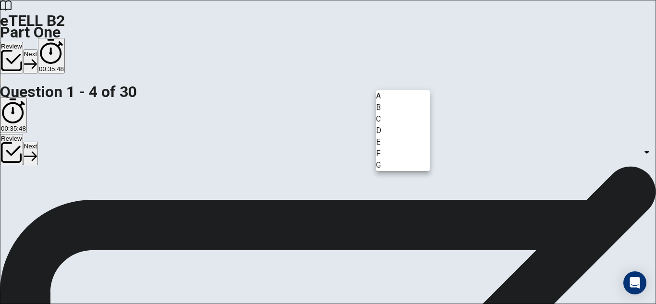
click at [394, 75] on body "This site uses cookies, as explained in our Privacy Policy . If you agree to th…" at bounding box center [328, 152] width 656 height 304
click at [393, 136] on li "D" at bounding box center [403, 131] width 54 height 12
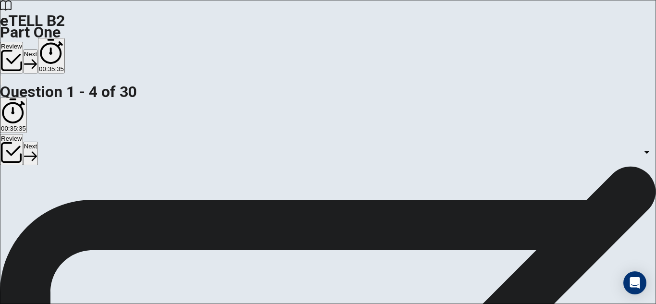
scroll to position [0, 0]
click at [415, 225] on body "This site uses cookies, as explained in our Privacy Policy . If you agree to th…" at bounding box center [328, 152] width 656 height 304
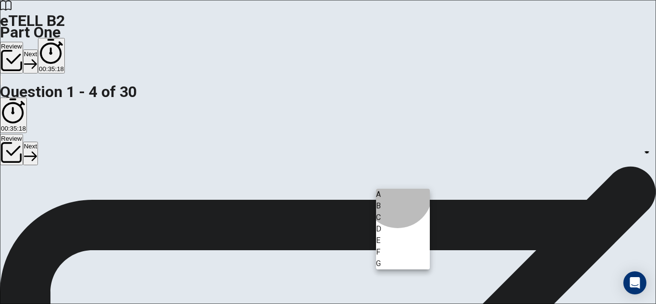
click at [398, 208] on li "B" at bounding box center [403, 206] width 54 height 12
type input "*"
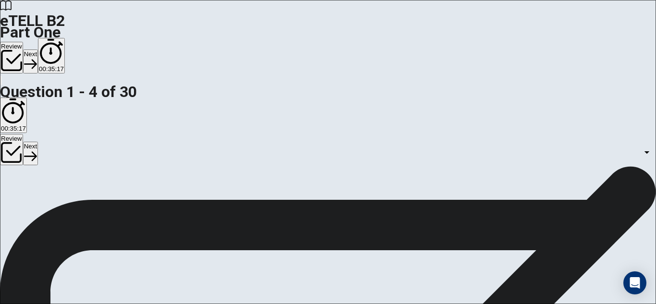
scroll to position [160, 0]
click at [424, 183] on body "This site uses cookies, as explained in our Privacy Policy . If you agree to th…" at bounding box center [328, 152] width 656 height 304
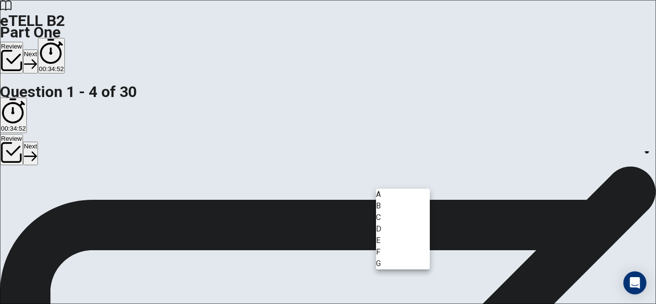
click at [471, 186] on div at bounding box center [328, 152] width 656 height 304
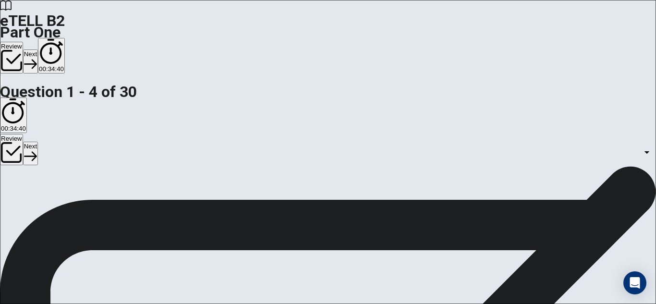
scroll to position [320, 0]
click at [404, 129] on body "This site uses cookies, as explained in our Privacy Policy . If you agree to th…" at bounding box center [328, 152] width 656 height 304
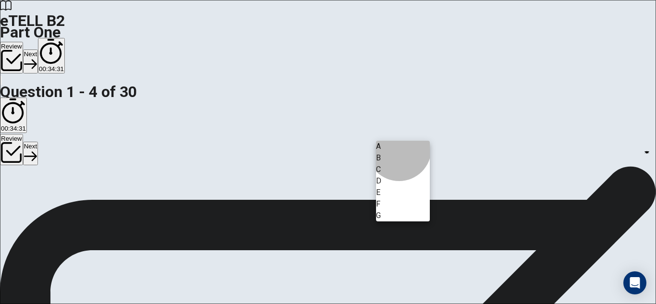
click at [399, 187] on li "D" at bounding box center [403, 181] width 54 height 12
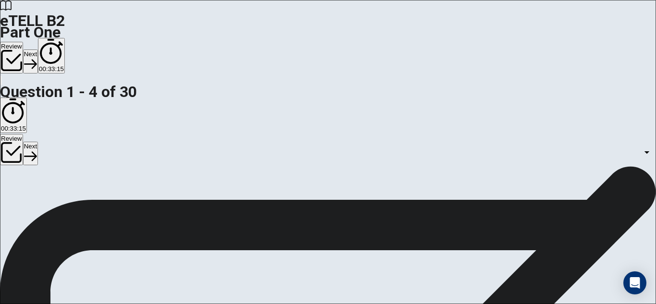
scroll to position [344, 0]
click at [396, 128] on body "This site uses cookies, as explained in our Privacy Policy . If you agree to th…" at bounding box center [328, 152] width 656 height 304
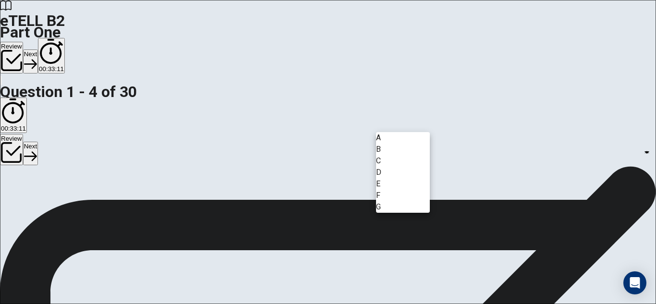
click at [545, 107] on div at bounding box center [328, 152] width 656 height 304
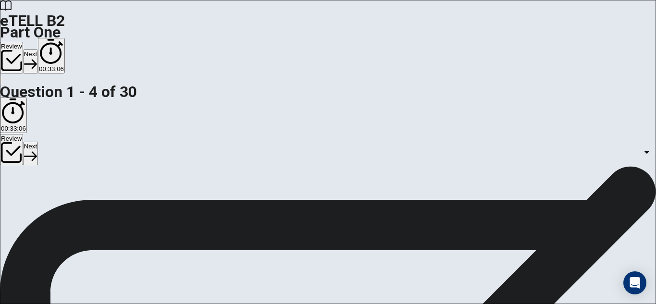
scroll to position [0, 0]
drag, startPoint x: 110, startPoint y: 74, endPoint x: 201, endPoint y: 88, distance: 92.3
drag, startPoint x: 100, startPoint y: 102, endPoint x: 160, endPoint y: 127, distance: 64.4
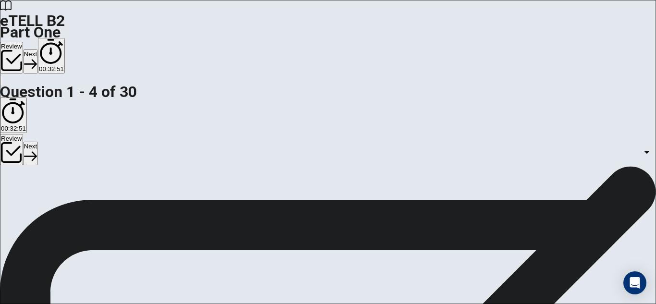
scroll to position [160, 0]
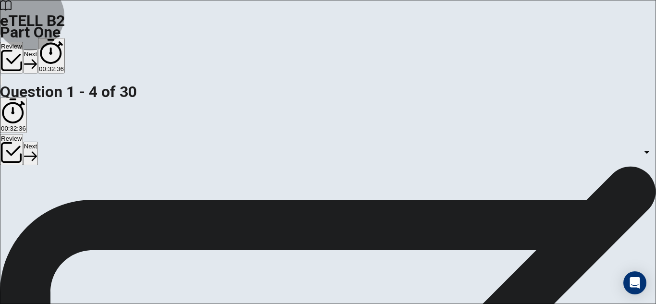
click at [23, 42] on button "Review" at bounding box center [11, 58] width 23 height 32
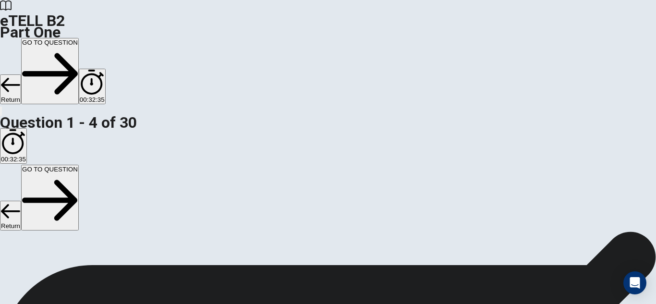
scroll to position [170, 0]
click at [21, 74] on button "Return" at bounding box center [10, 89] width 21 height 30
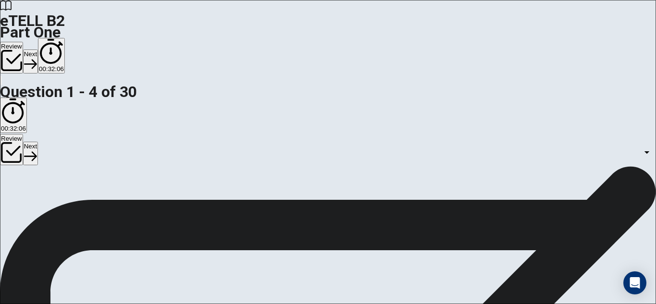
scroll to position [344, 0]
click at [38, 49] on button "Next" at bounding box center [30, 61] width 15 height 24
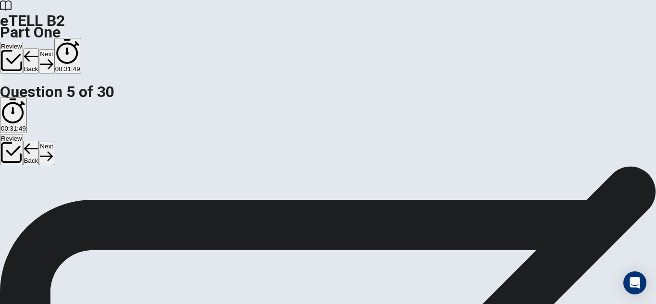
scroll to position [0, 0]
drag, startPoint x: 276, startPoint y: 99, endPoint x: 100, endPoint y: 106, distance: 175.9
drag, startPoint x: 65, startPoint y: 109, endPoint x: 227, endPoint y: 111, distance: 161.4
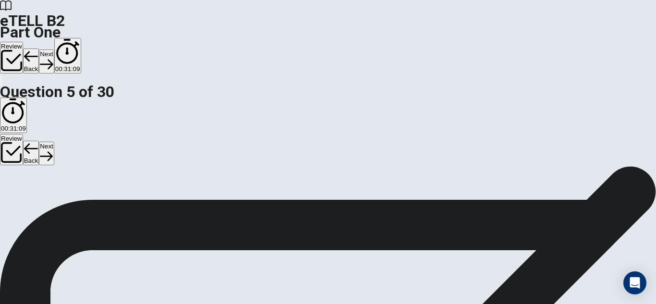
scroll to position [62, 0]
drag, startPoint x: 615, startPoint y: 157, endPoint x: 605, endPoint y: 172, distance: 18.5
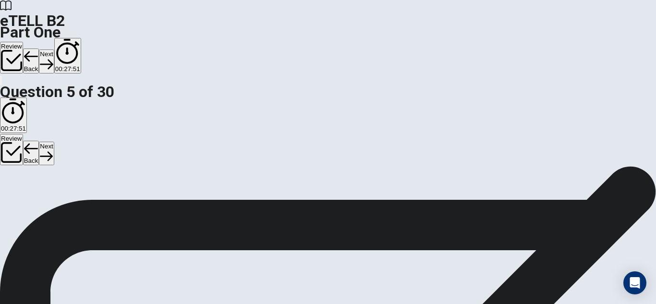
click at [54, 49] on button "Next" at bounding box center [46, 61] width 15 height 24
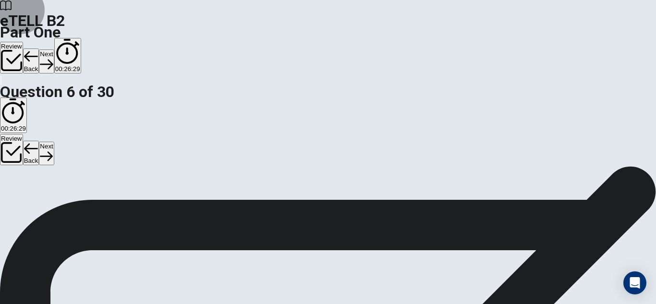
click at [54, 49] on button "Next" at bounding box center [46, 61] width 15 height 24
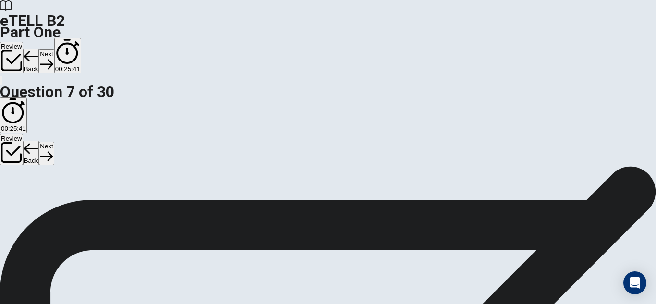
click at [54, 49] on button "Next" at bounding box center [46, 61] width 15 height 24
drag, startPoint x: 286, startPoint y: 150, endPoint x: 277, endPoint y: 151, distance: 9.7
click at [54, 49] on button "Next" at bounding box center [46, 61] width 15 height 24
drag, startPoint x: 284, startPoint y: 108, endPoint x: 276, endPoint y: 107, distance: 8.2
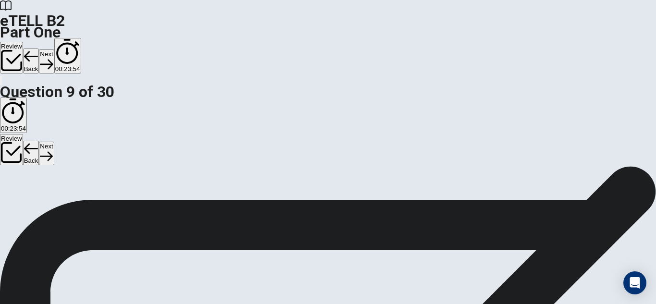
click at [54, 49] on button "Next" at bounding box center [46, 61] width 15 height 24
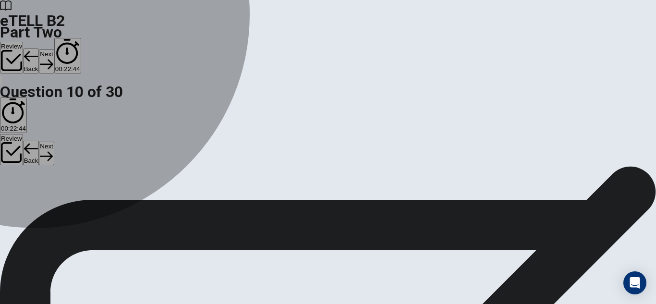
drag, startPoint x: 93, startPoint y: 184, endPoint x: 89, endPoint y: 188, distance: 5.5
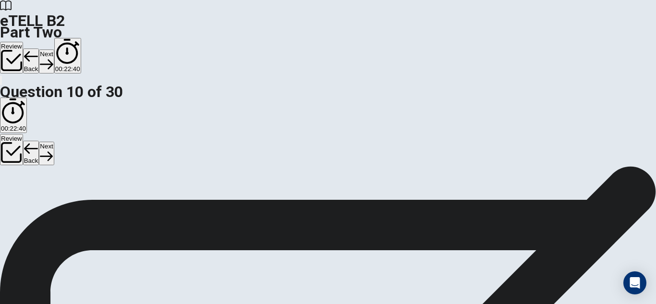
drag, startPoint x: 648, startPoint y: 130, endPoint x: 654, endPoint y: 134, distance: 6.7
click at [654, 166] on div "Question 30 For questions 30 – 34, read the text and for each gap choose the co…" at bounding box center [328, 166] width 656 height 0
drag, startPoint x: 651, startPoint y: 133, endPoint x: 649, endPoint y: 145, distance: 12.6
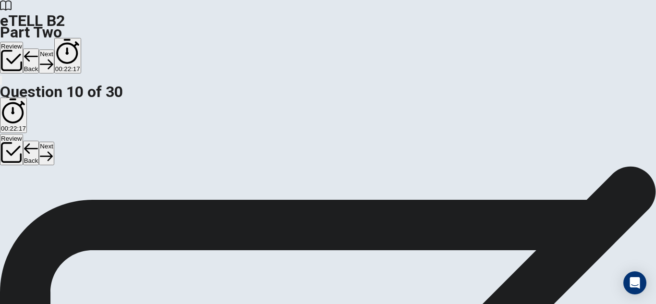
click at [652, 166] on div "Question 30 For questions 30 – 34, read the text and for each gap choose the co…" at bounding box center [328, 166] width 656 height 0
click at [54, 49] on button "Next" at bounding box center [46, 61] width 15 height 24
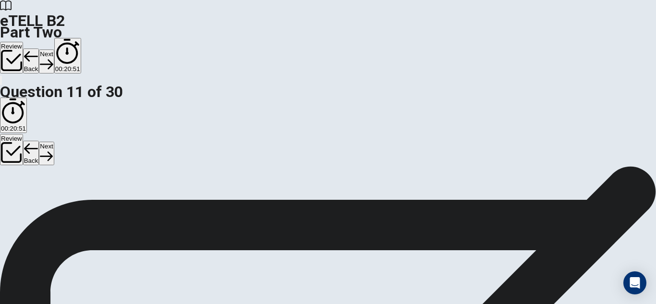
click at [54, 49] on button "Next" at bounding box center [46, 61] width 15 height 24
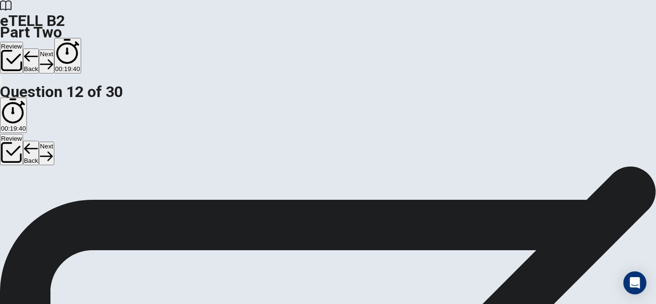
click at [54, 49] on button "Next" at bounding box center [46, 61] width 15 height 24
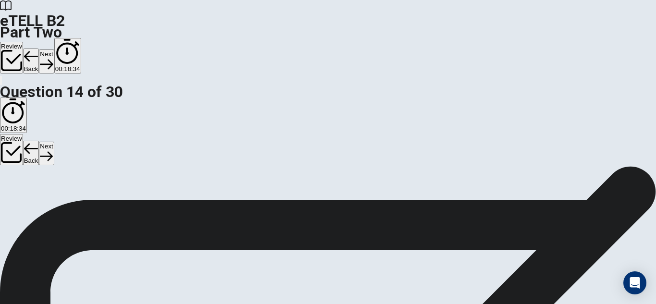
click at [54, 49] on button "Next" at bounding box center [46, 61] width 15 height 24
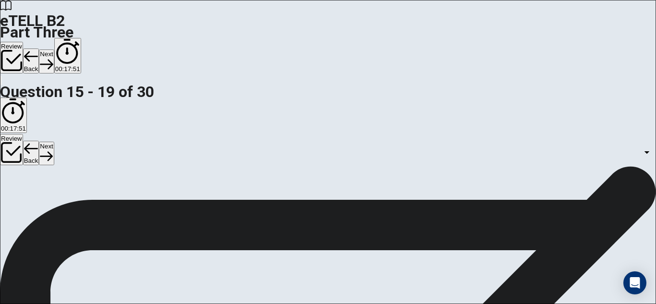
scroll to position [30, 0]
drag, startPoint x: 326, startPoint y: 194, endPoint x: 317, endPoint y: 143, distance: 51.2
drag, startPoint x: 605, startPoint y: 181, endPoint x: 612, endPoint y: 185, distance: 7.6
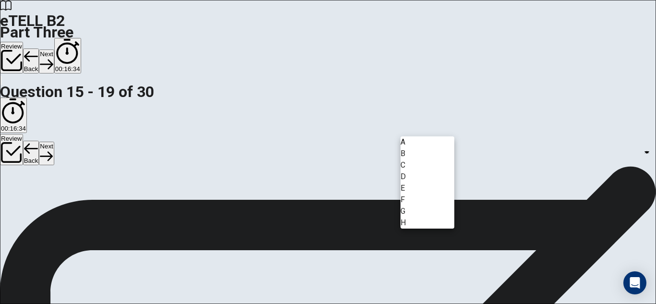
click at [438, 132] on body "This site uses cookies, as explained in our Privacy Policy . If you agree to th…" at bounding box center [328, 152] width 656 height 304
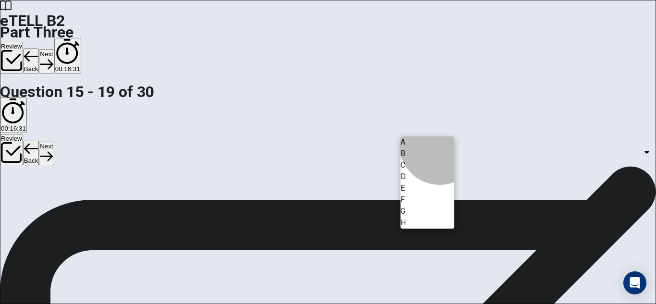
click at [439, 159] on li "B" at bounding box center [428, 154] width 54 height 12
type input "*"
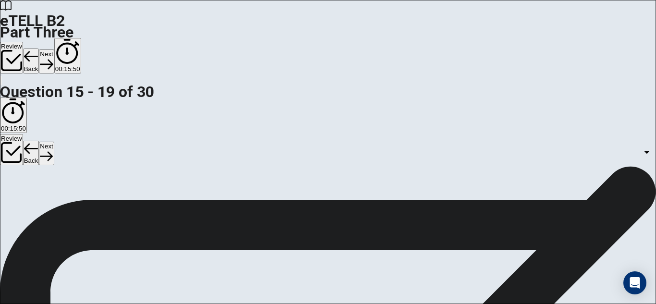
click at [420, 217] on body "This site uses cookies, as explained in our Privacy Policy . If you agree to th…" at bounding box center [328, 152] width 656 height 304
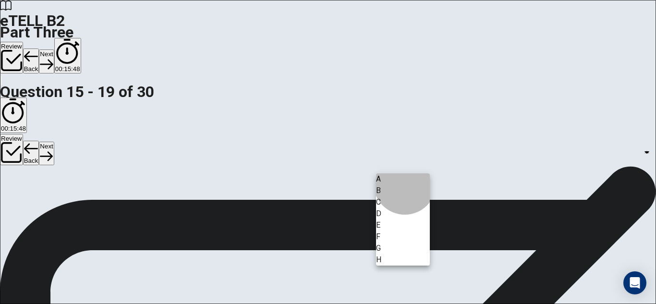
drag, startPoint x: 404, startPoint y: 230, endPoint x: 390, endPoint y: 234, distance: 14.3
click at [392, 220] on li "D" at bounding box center [403, 214] width 54 height 12
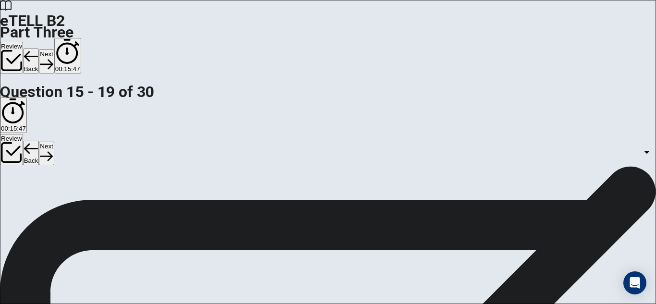
type input "*"
click at [419, 108] on body "This site uses cookies, as explained in our Privacy Policy . If you agree to th…" at bounding box center [328, 152] width 656 height 304
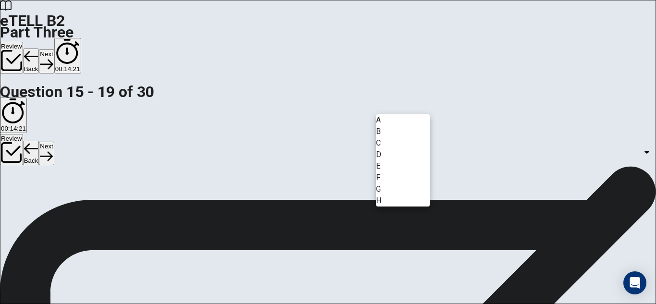
click at [397, 125] on li "A" at bounding box center [403, 120] width 54 height 12
type input "*"
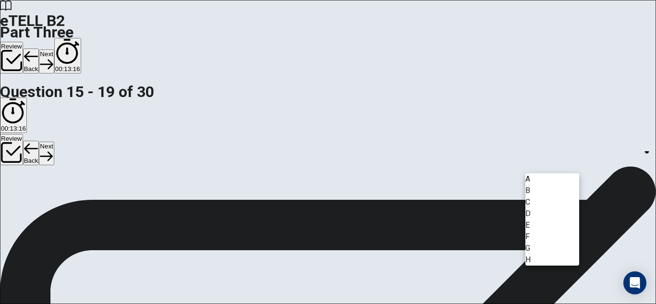
click at [564, 194] on body "This site uses cookies, as explained in our Privacy Policy . If you agree to th…" at bounding box center [328, 152] width 656 height 304
click at [551, 266] on li "H" at bounding box center [553, 260] width 54 height 12
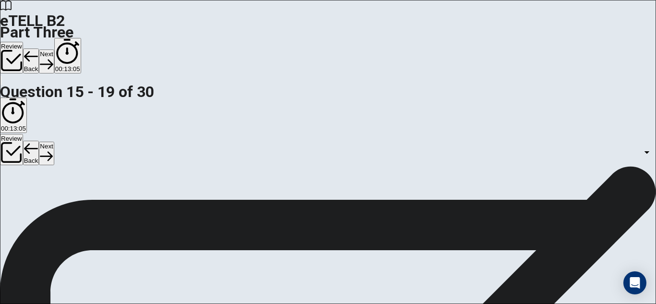
scroll to position [113, 0]
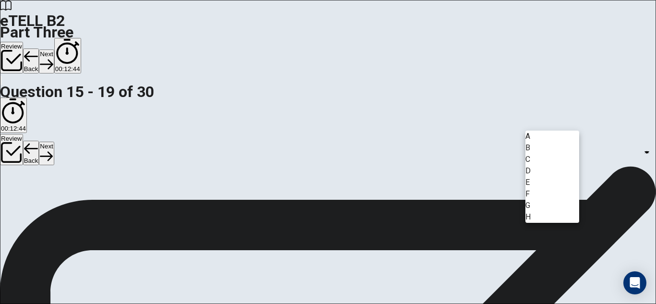
click at [557, 125] on body "This site uses cookies, as explained in our Privacy Policy . If you agree to th…" at bounding box center [328, 152] width 656 height 304
click at [545, 137] on li "A" at bounding box center [553, 137] width 54 height 12
click at [536, 120] on body "This site uses cookies, as explained in our Privacy Policy . If you agree to th…" at bounding box center [328, 152] width 656 height 304
click at [411, 36] on div at bounding box center [328, 152] width 656 height 304
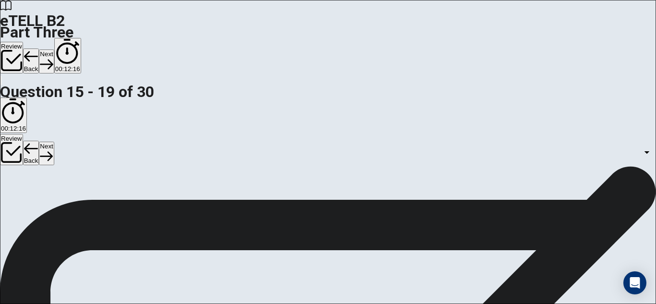
scroll to position [66, 0]
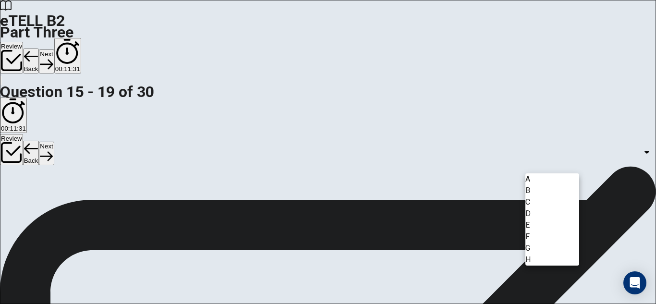
click at [561, 218] on body "This site uses cookies, as explained in our Privacy Policy . If you agree to th…" at bounding box center [328, 152] width 656 height 304
drag, startPoint x: 537, startPoint y: 285, endPoint x: 541, endPoint y: 284, distance: 4.9
click at [538, 266] on li "H" at bounding box center [553, 260] width 54 height 12
type input "*"
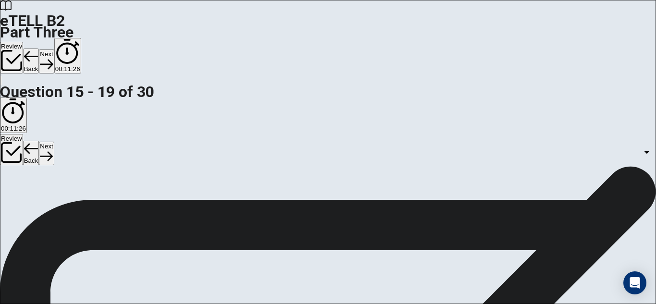
scroll to position [179, 0]
click at [495, 184] on body "This site uses cookies, as explained in our Privacy Policy . If you agree to th…" at bounding box center [328, 152] width 656 height 304
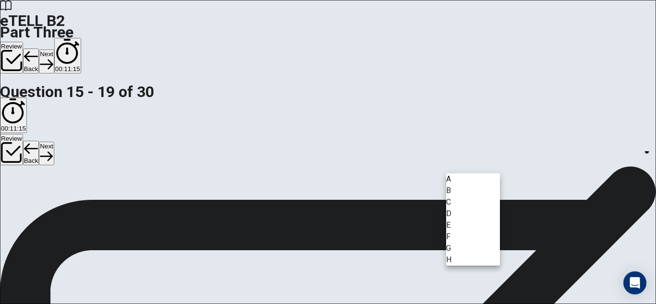
click at [462, 231] on li "E" at bounding box center [473, 226] width 54 height 12
type input "*"
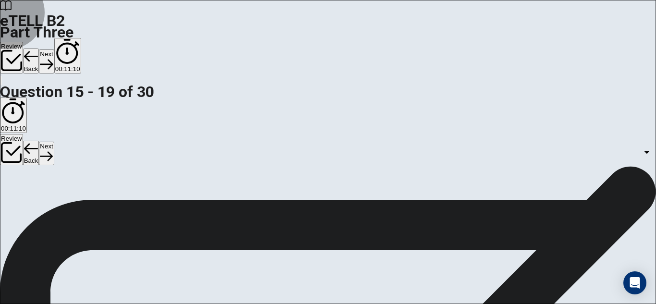
click at [54, 49] on button "Next" at bounding box center [46, 61] width 15 height 24
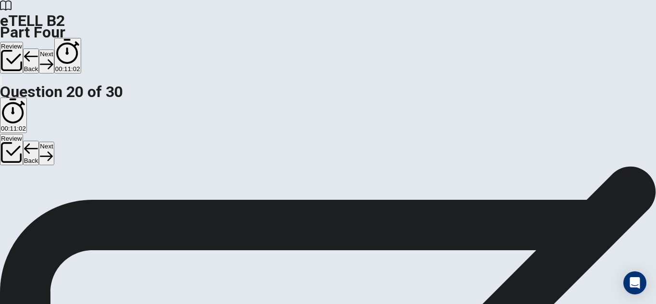
scroll to position [27, 0]
click at [489, 30] on div "eTELL B2 Part Four Review Back Next 00:10:21" at bounding box center [328, 43] width 656 height 86
click at [54, 49] on button "Next" at bounding box center [46, 61] width 15 height 24
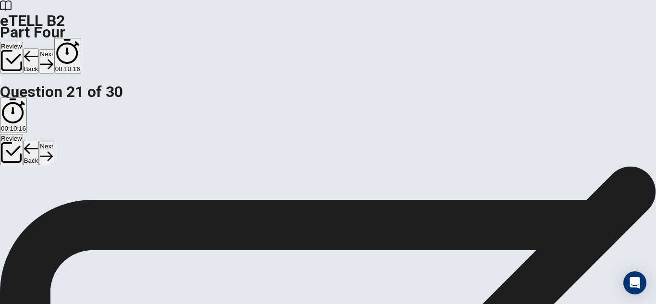
click at [54, 49] on button "Next" at bounding box center [46, 61] width 15 height 24
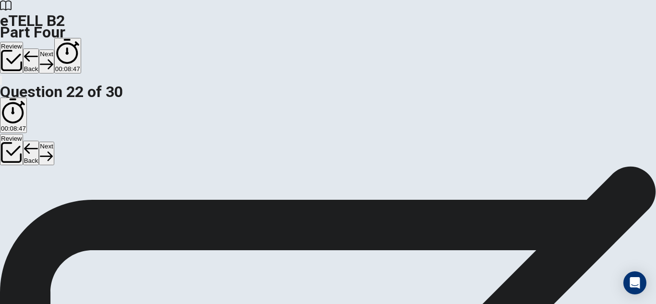
scroll to position [32, 0]
click at [54, 49] on button "Next" at bounding box center [46, 61] width 15 height 24
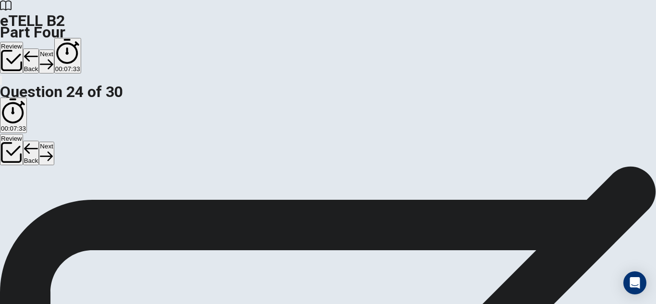
click at [53, 58] on icon "button" at bounding box center [46, 64] width 13 height 13
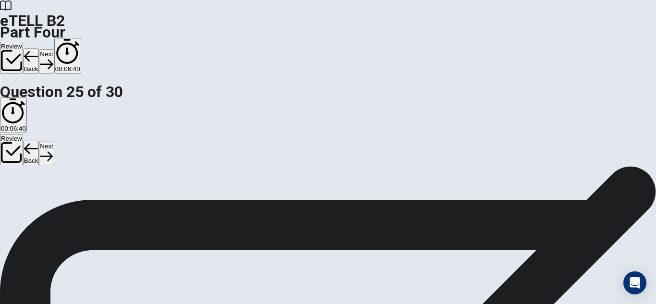
click at [54, 49] on button "Next" at bounding box center [46, 61] width 15 height 24
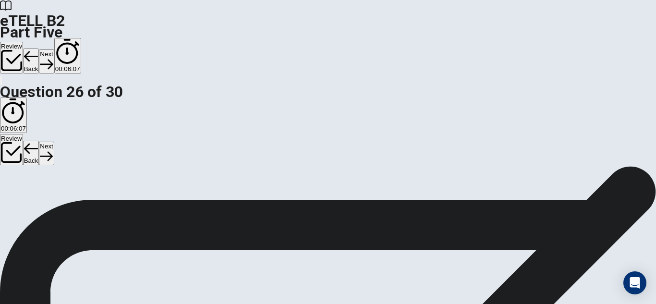
click at [54, 49] on button "Next" at bounding box center [46, 61] width 15 height 24
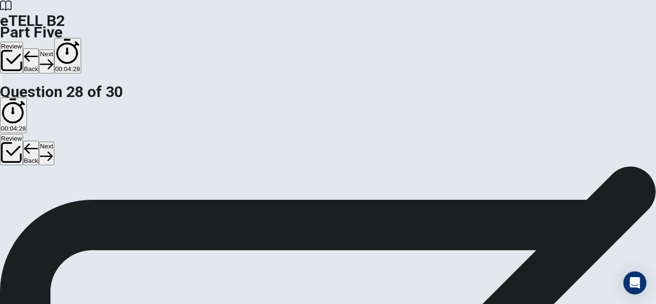
click at [54, 49] on button "Next" at bounding box center [46, 61] width 15 height 24
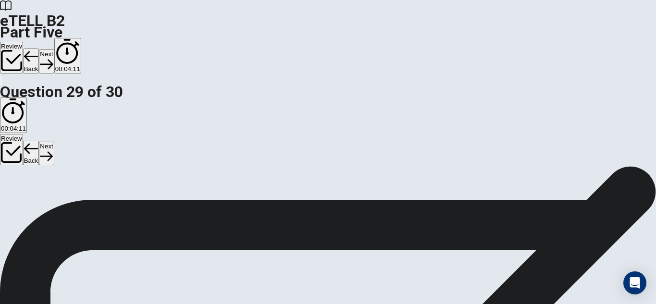
click at [54, 49] on button "Next" at bounding box center [46, 61] width 15 height 24
drag, startPoint x: 106, startPoint y: 122, endPoint x: 314, endPoint y: 120, distance: 208.0
drag, startPoint x: 421, startPoint y: 136, endPoint x: 559, endPoint y: 128, distance: 138.1
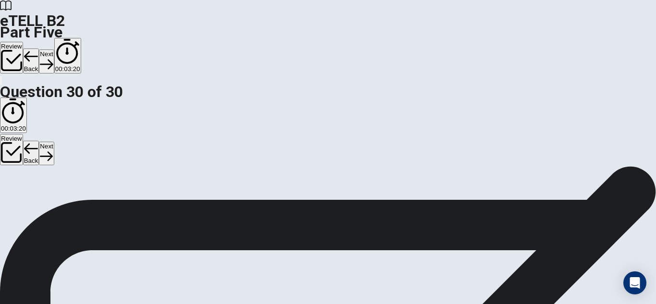
click at [54, 49] on button "Next" at bounding box center [46, 61] width 15 height 24
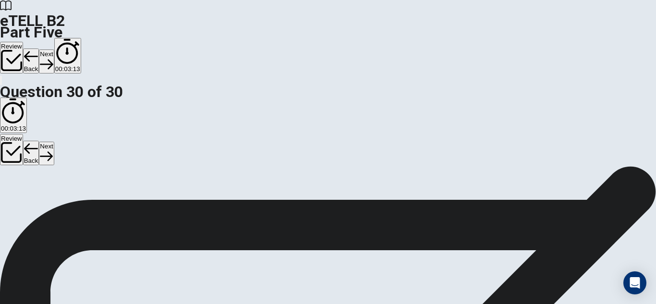
click at [23, 42] on button "Review" at bounding box center [11, 58] width 23 height 32
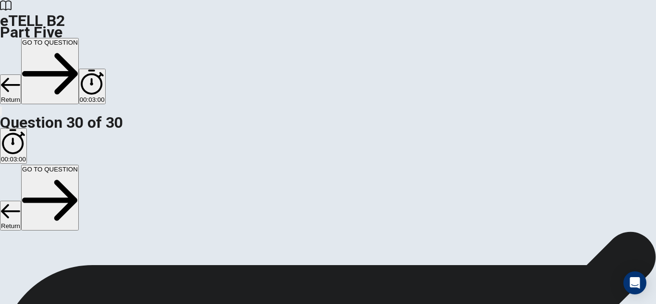
scroll to position [0, 0]
click at [21, 74] on button "Return" at bounding box center [10, 89] width 21 height 30
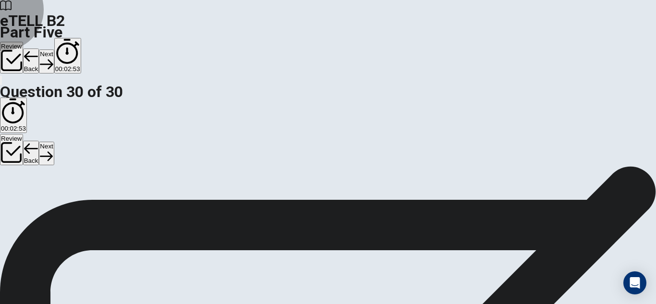
click at [54, 49] on button "Next" at bounding box center [46, 61] width 15 height 24
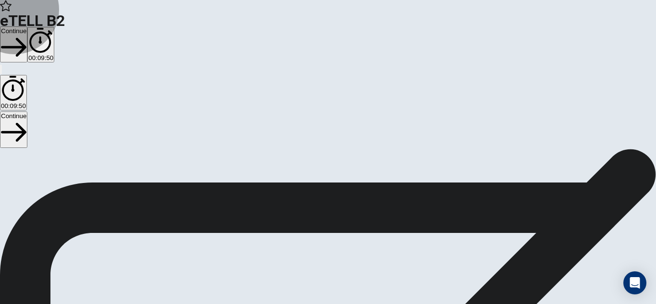
click at [27, 26] on button "Continue" at bounding box center [13, 44] width 27 height 36
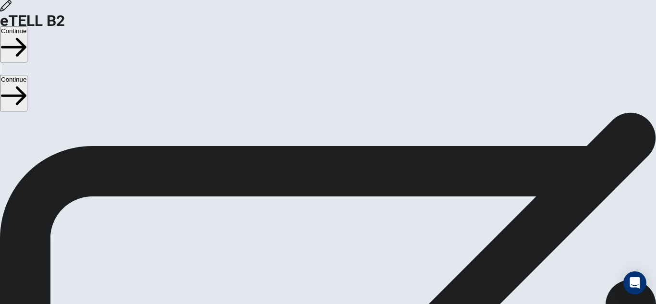
drag, startPoint x: 87, startPoint y: 172, endPoint x: 288, endPoint y: 203, distance: 203.7
drag, startPoint x: 100, startPoint y: 187, endPoint x: 175, endPoint y: 187, distance: 74.5
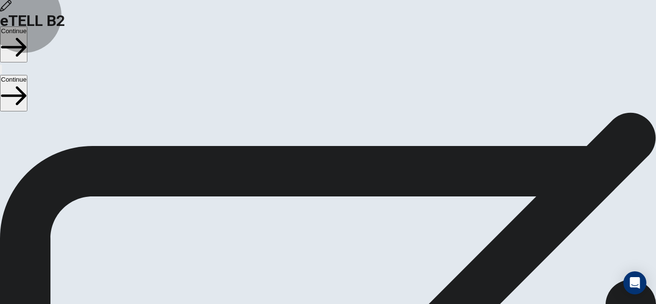
click at [27, 26] on button "Continue" at bounding box center [13, 44] width 27 height 36
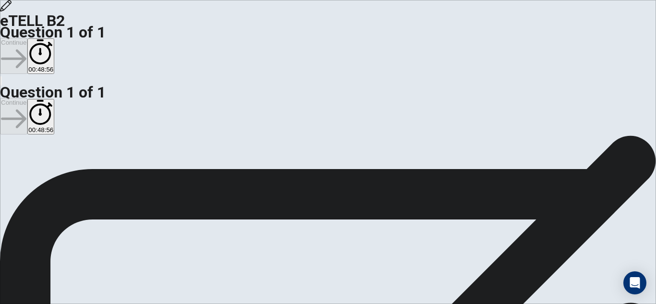
scroll to position [57, 0]
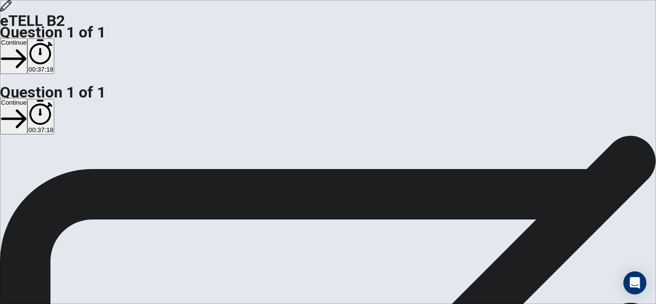
drag, startPoint x: 651, startPoint y: 214, endPoint x: 654, endPoint y: 207, distance: 8.2
click at [654, 135] on div "e-TELL Writing Write an essay for our readers and win a prize! The place where …" at bounding box center [328, 135] width 656 height 0
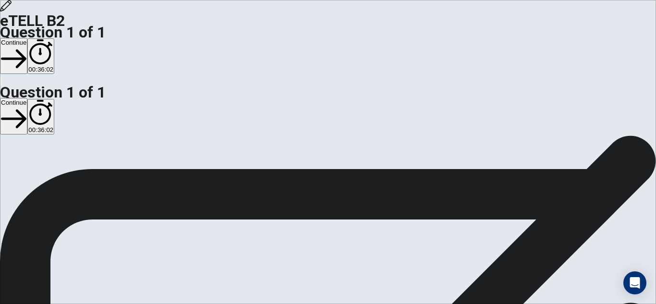
scroll to position [98, 0]
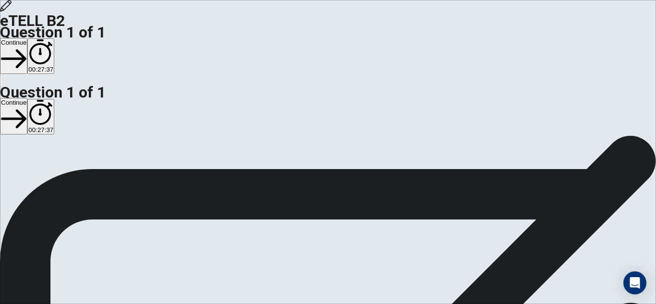
type textarea "**********"
click at [27, 38] on button "Continue" at bounding box center [13, 56] width 27 height 36
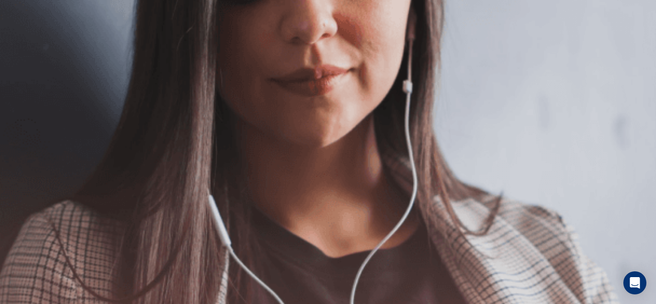
click at [27, 38] on button "Continue" at bounding box center [13, 56] width 27 height 36
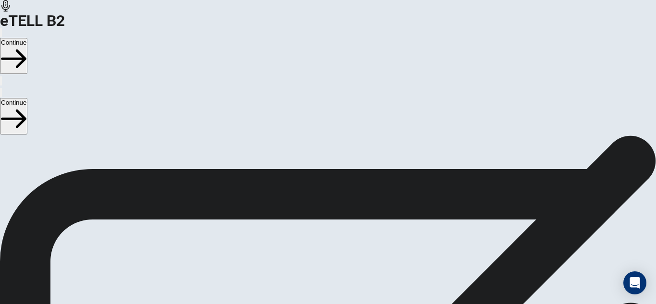
scroll to position [152, 0]
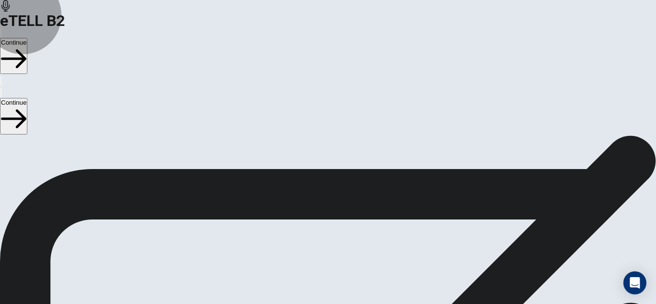
click at [27, 38] on button "Continue" at bounding box center [13, 56] width 27 height 36
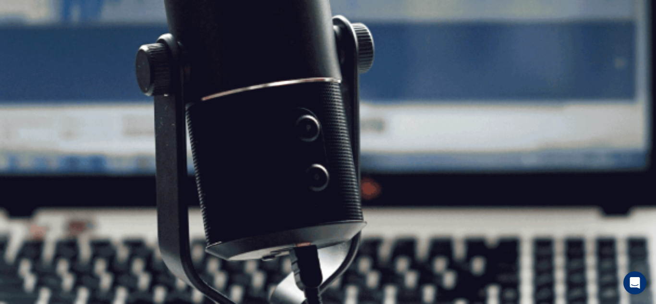
scroll to position [215, 0]
click at [27, 38] on button "Continue" at bounding box center [13, 56] width 27 height 36
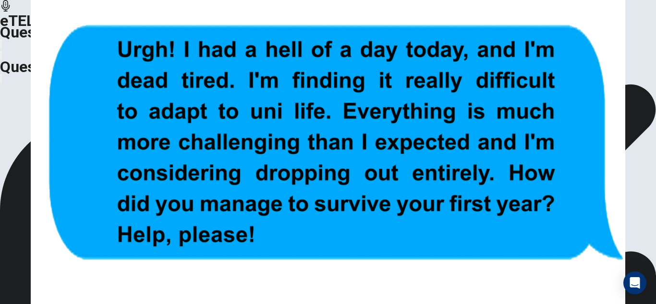
scroll to position [61, 0]
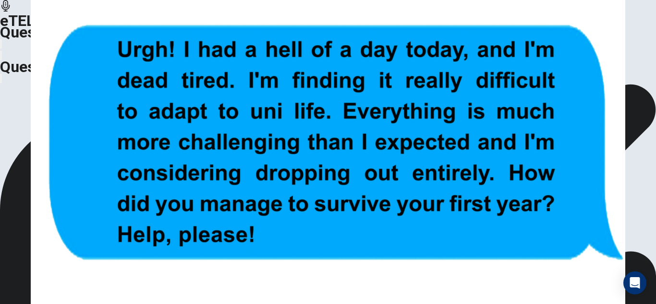
scroll to position [113, 0]
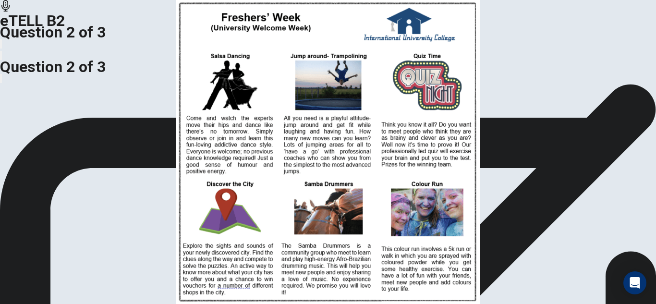
scroll to position [179, 0]
drag, startPoint x: 97, startPoint y: 163, endPoint x: 128, endPoint y: 180, distance: 35.2
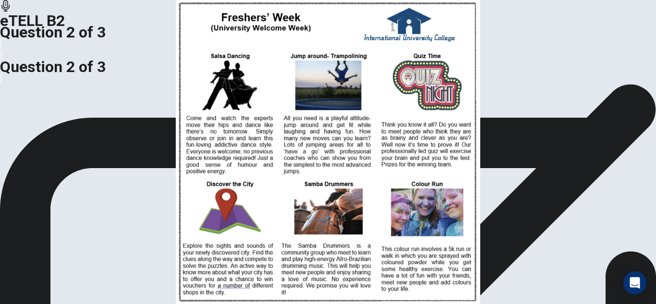
scroll to position [147, 0]
drag, startPoint x: 197, startPoint y: 256, endPoint x: 215, endPoint y: 325, distance: 71.9
click at [215, 304] on html "This site uses cookies, as explained in our Privacy Policy . If you agree to th…" at bounding box center [328, 152] width 656 height 304
click at [231, 149] on img at bounding box center [328, 152] width 656 height 304
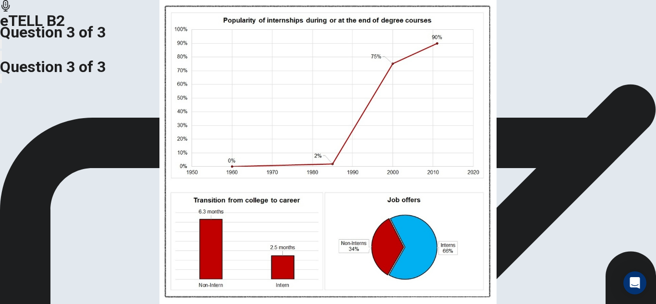
scroll to position [1, 0]
drag, startPoint x: 173, startPoint y: 144, endPoint x: 213, endPoint y: 146, distance: 39.9
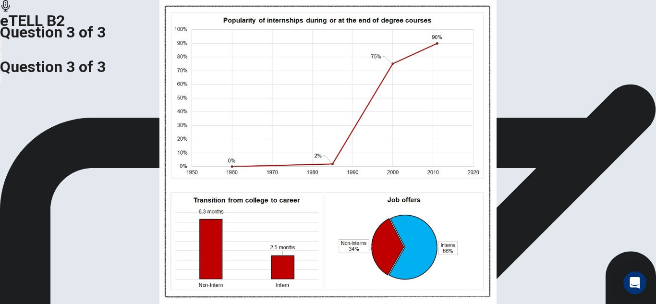
scroll to position [8, 0]
click at [175, 198] on img at bounding box center [328, 152] width 656 height 304
click at [254, 168] on img at bounding box center [328, 152] width 656 height 304
drag, startPoint x: 255, startPoint y: 172, endPoint x: 299, endPoint y: 160, distance: 45.9
click at [299, 160] on img at bounding box center [328, 152] width 656 height 304
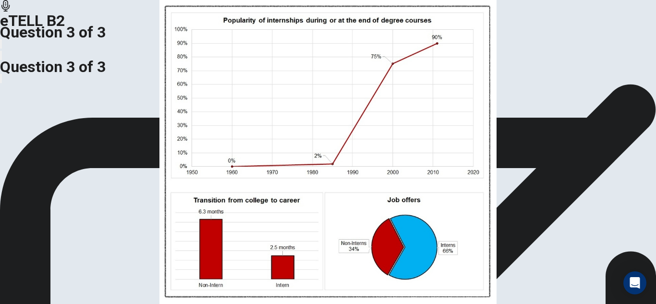
drag, startPoint x: 169, startPoint y: 198, endPoint x: 241, endPoint y: 241, distance: 83.4
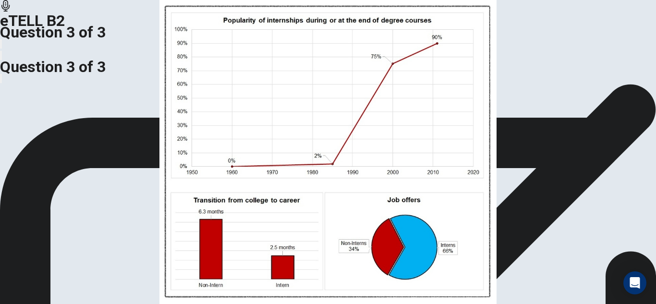
scroll to position [0, 0]
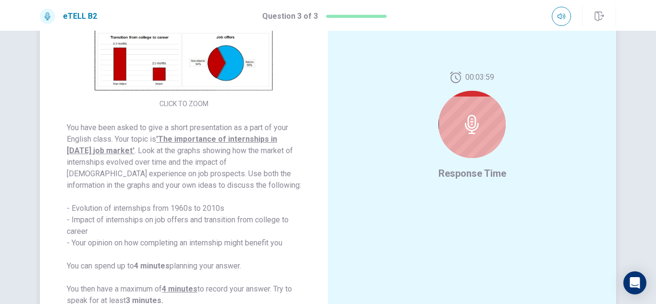
click at [184, 99] on button "CLICK TO ZOOM" at bounding box center [184, 103] width 57 height 13
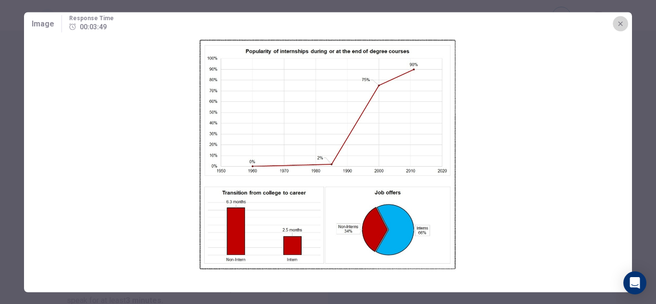
click at [618, 26] on icon "button" at bounding box center [621, 24] width 8 height 8
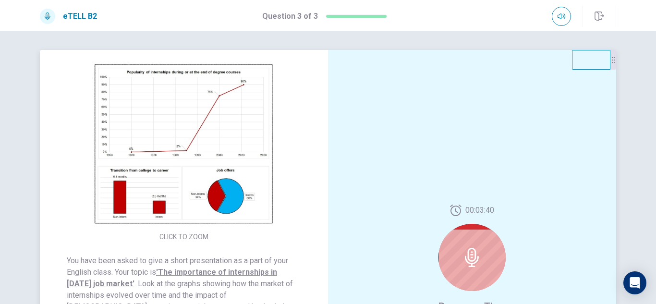
click at [237, 150] on img at bounding box center [184, 145] width 184 height 168
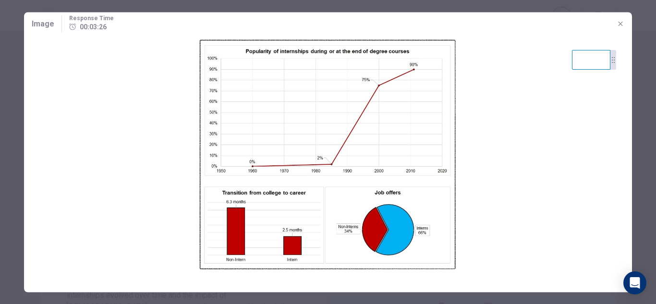
click at [332, 169] on img at bounding box center [328, 154] width 608 height 239
drag, startPoint x: 332, startPoint y: 169, endPoint x: 339, endPoint y: 167, distance: 7.1
click at [339, 167] on img at bounding box center [328, 154] width 608 height 239
click at [346, 158] on img at bounding box center [328, 154] width 608 height 239
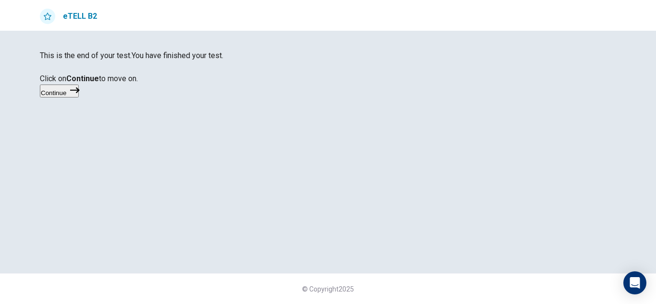
click at [79, 98] on button "Continue" at bounding box center [59, 91] width 39 height 13
